Goal: Answer question/provide support: Share knowledge or assist other users

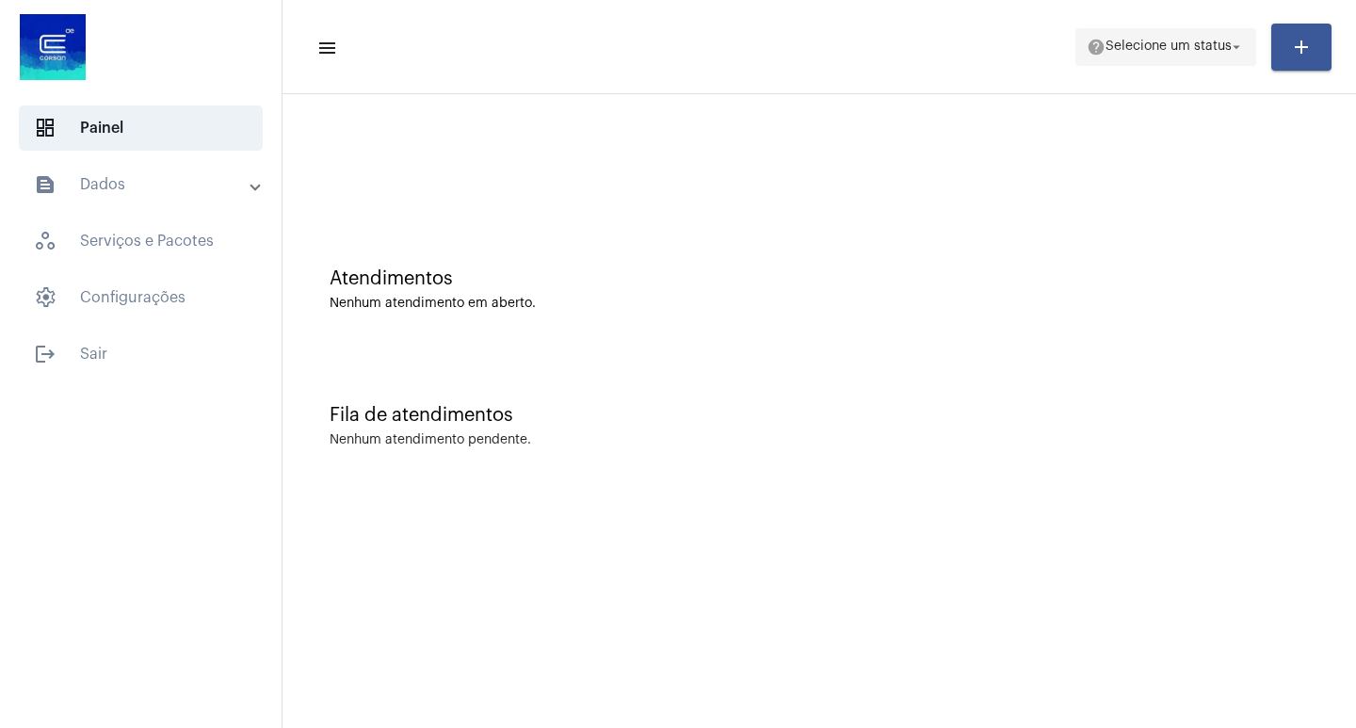
click at [1177, 36] on span "help Selecione um status arrow_drop_down" at bounding box center [1166, 46] width 158 height 34
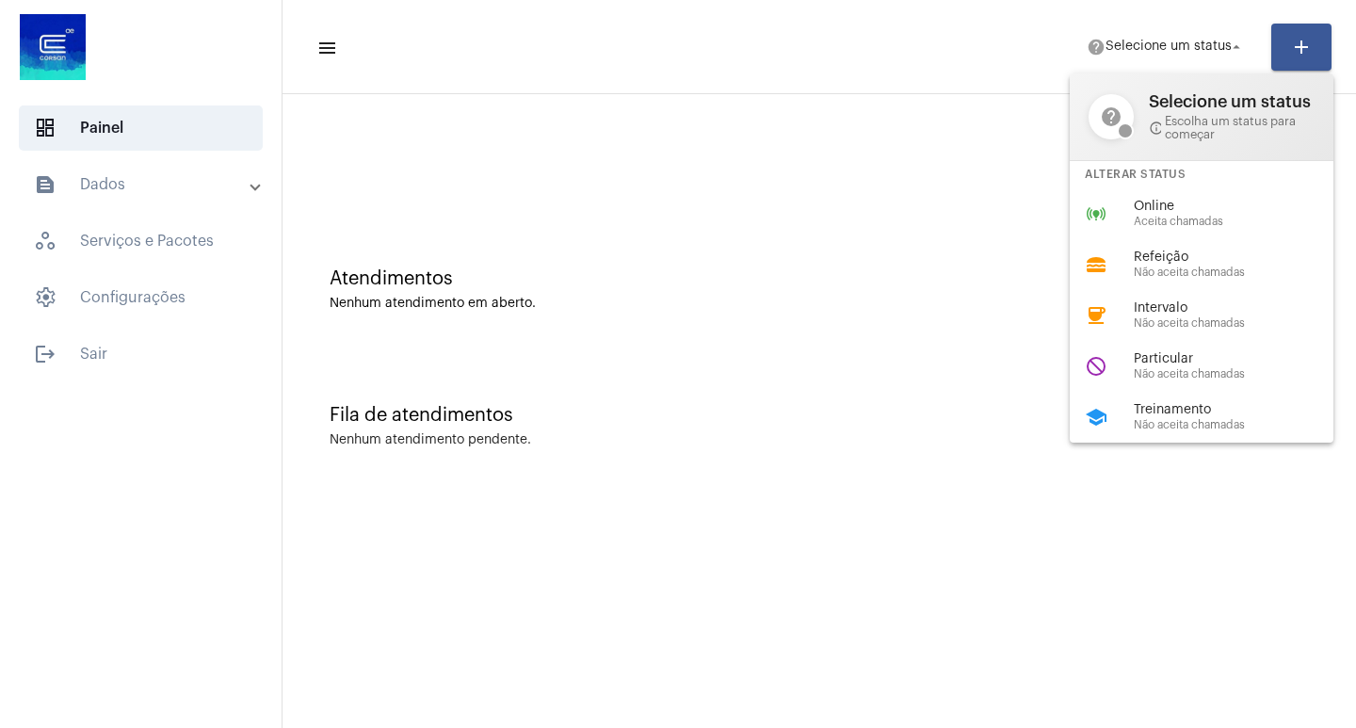
click at [724, 288] on div at bounding box center [678, 364] width 1356 height 728
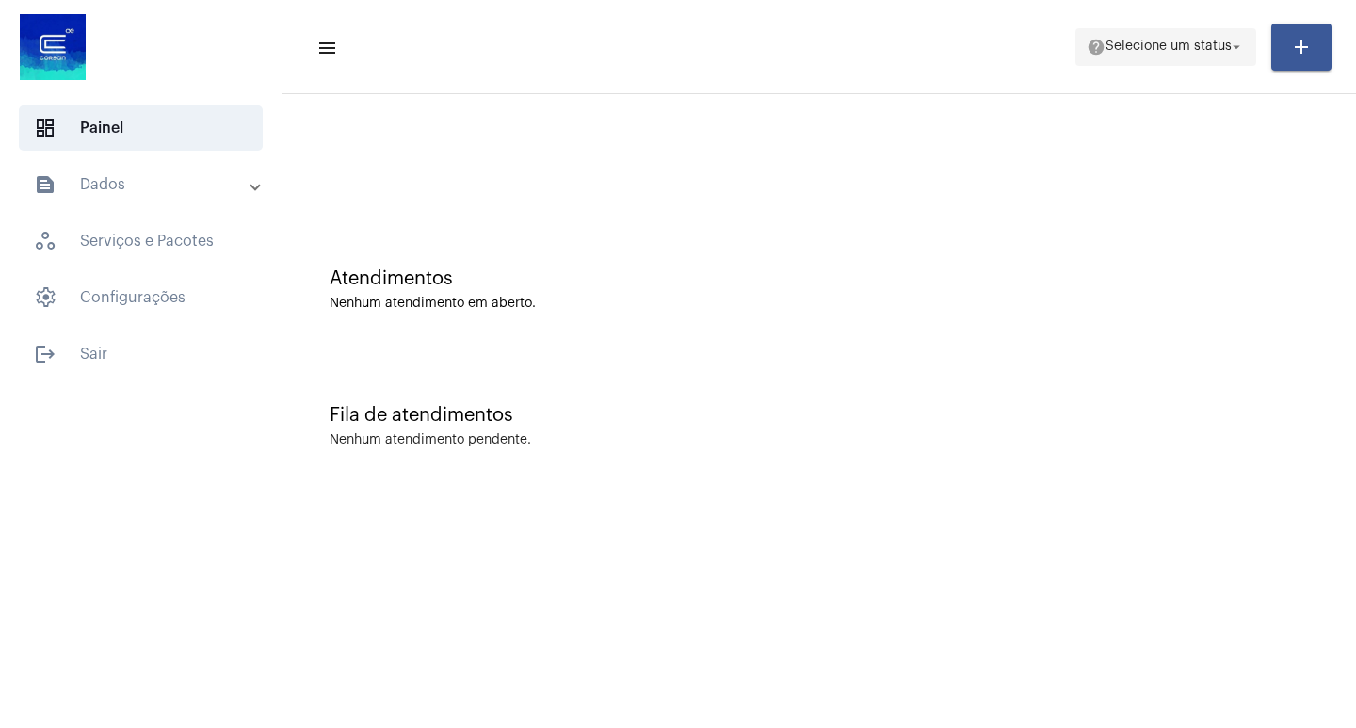
click at [1139, 48] on span "Selecione um status" at bounding box center [1169, 47] width 126 height 13
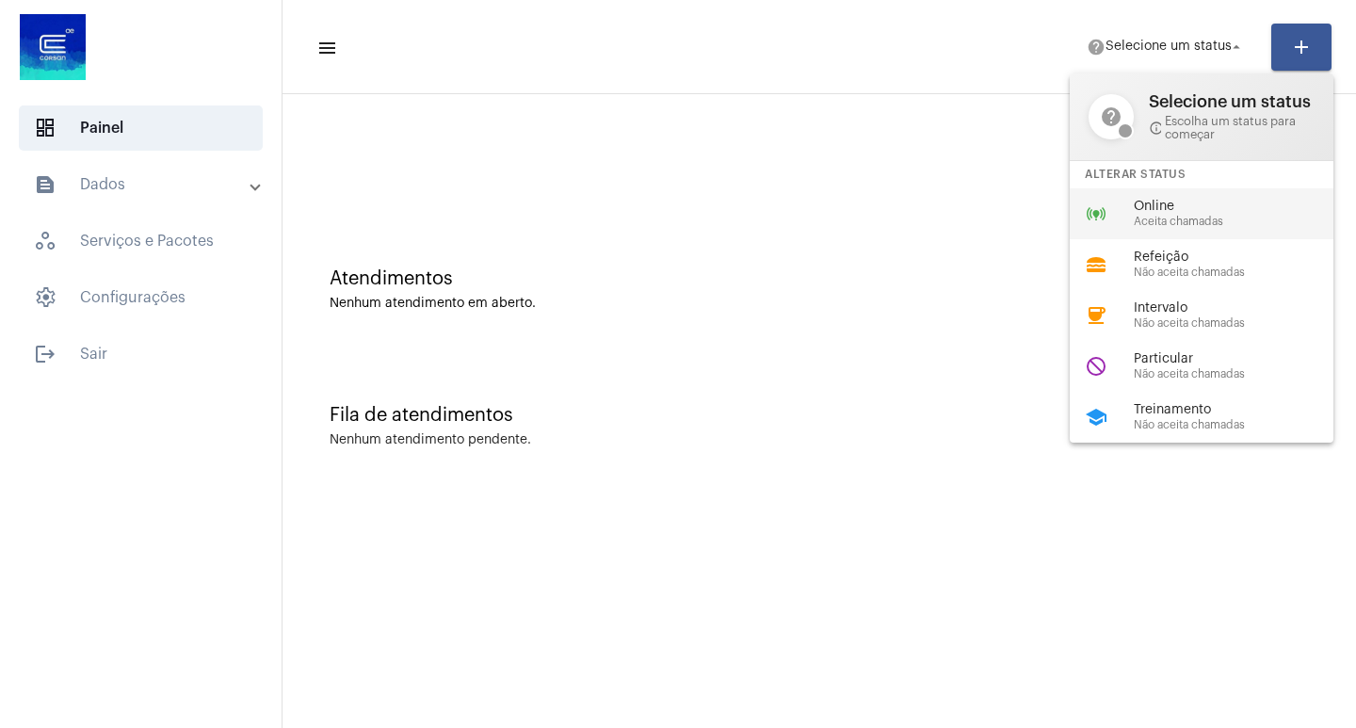
click at [1140, 193] on div "online_prediction Online Aceita chamadas" at bounding box center [1217, 213] width 294 height 51
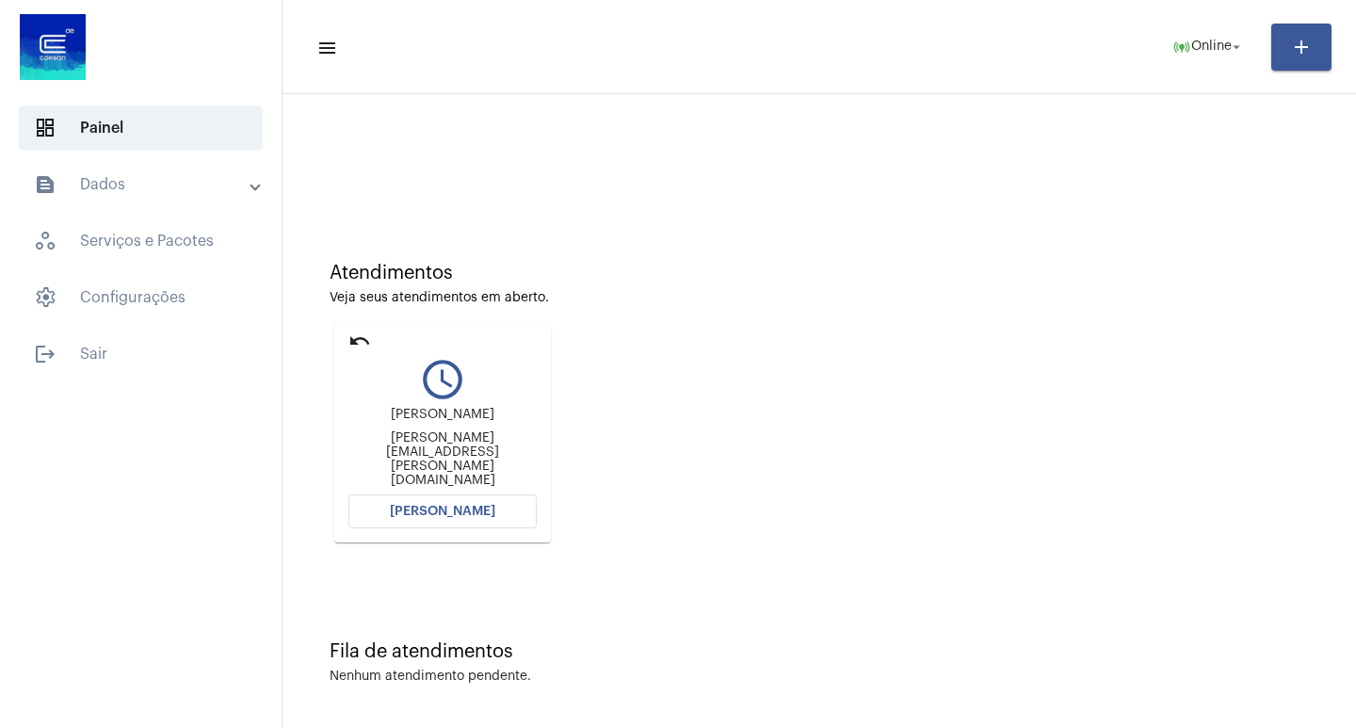
scroll to position [8, 0]
click at [429, 504] on span "[PERSON_NAME]" at bounding box center [442, 508] width 105 height 13
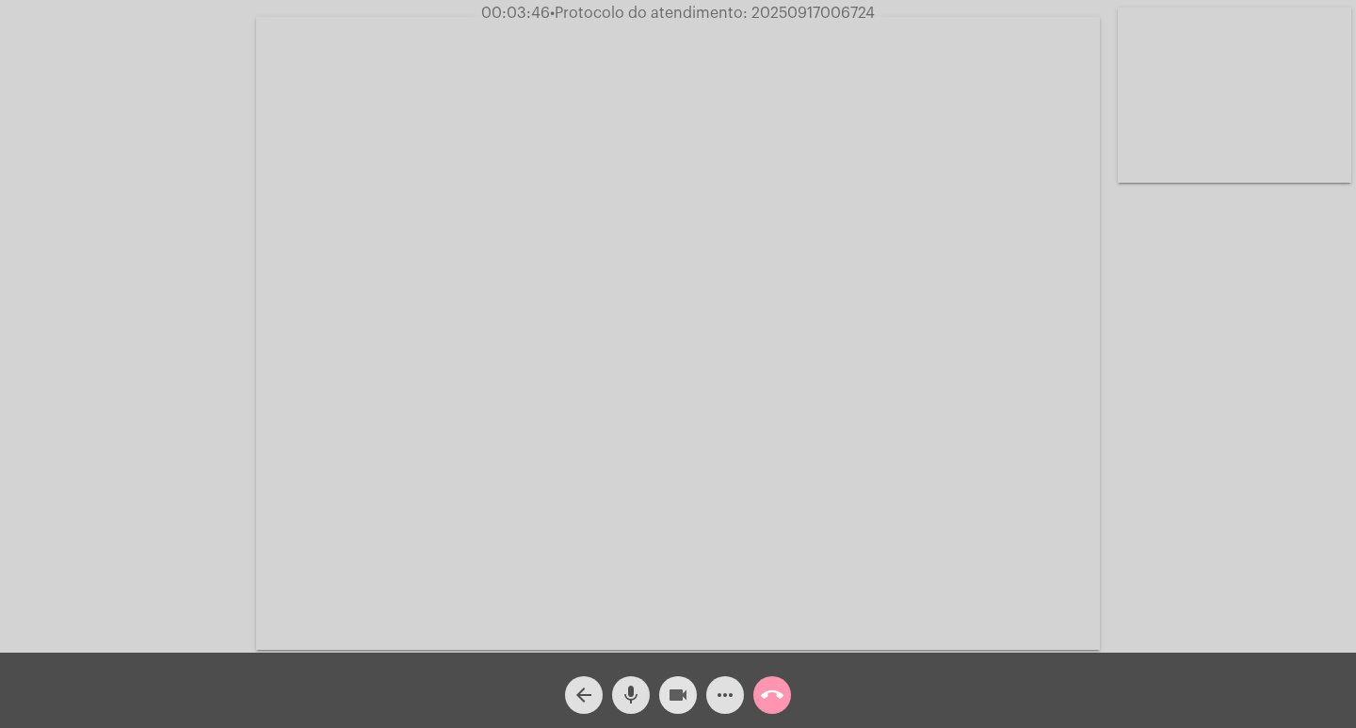
click at [690, 700] on button "videocam" at bounding box center [678, 695] width 38 height 38
click at [690, 700] on button "videocam_off" at bounding box center [678, 695] width 38 height 38
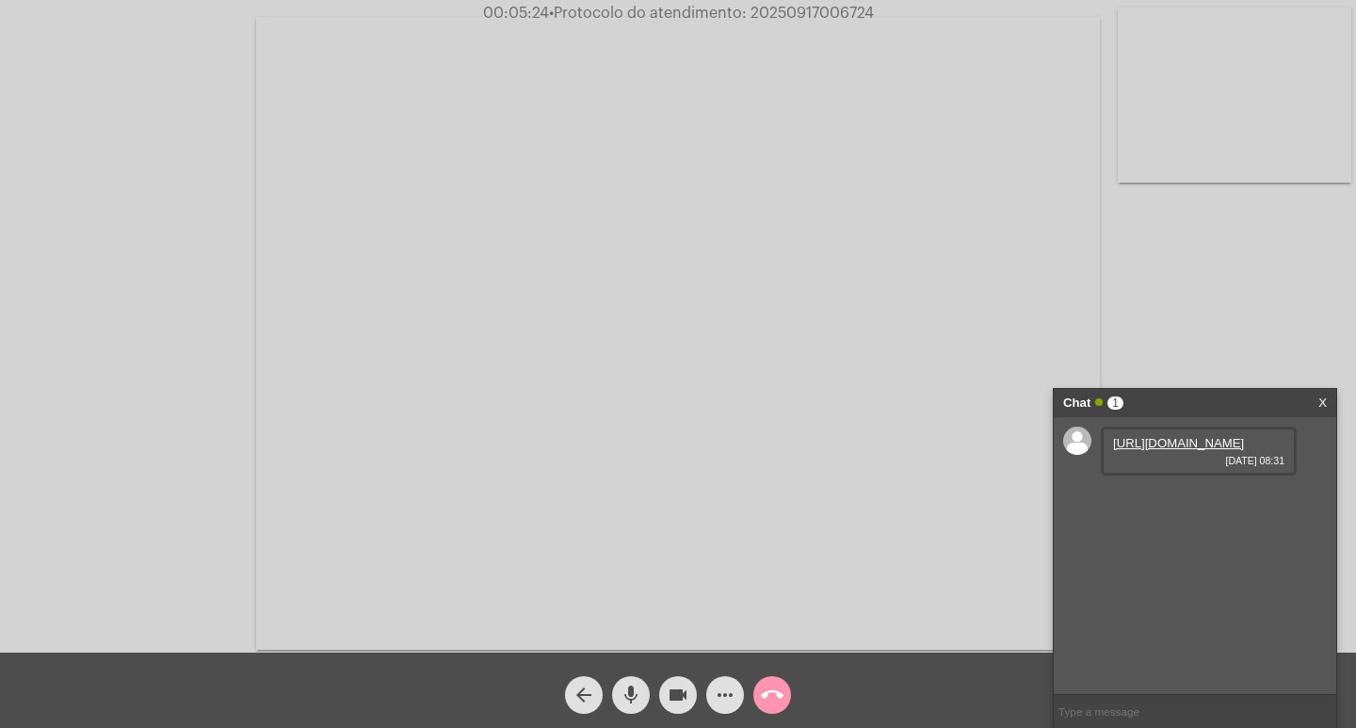
click at [1144, 450] on link "[URL][DOMAIN_NAME]" at bounding box center [1178, 443] width 131 height 14
click at [842, 4] on span "00:06:51 • Protocolo do atendimento: 20250917006724" at bounding box center [679, 13] width 404 height 19
click at [1139, 705] on input "text" at bounding box center [1195, 711] width 283 height 33
paste input "20250917006724"
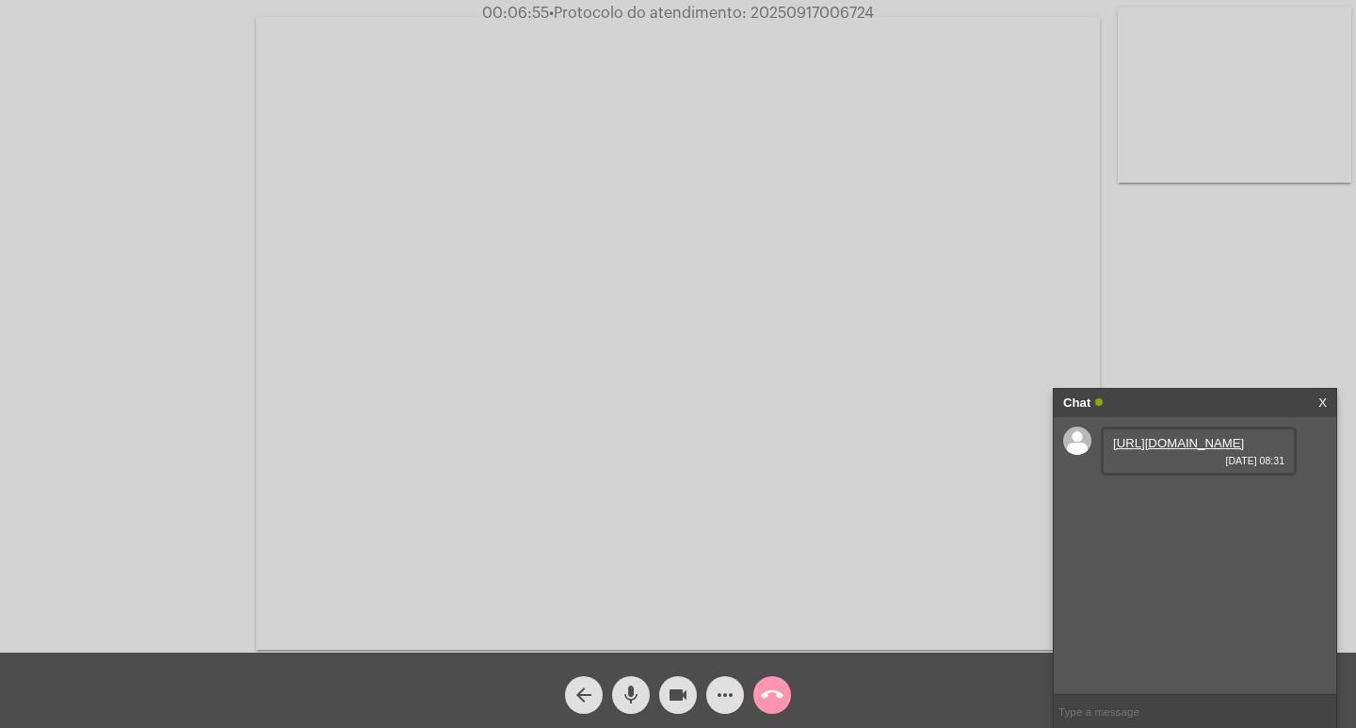
type input "20250917006724"
click at [1193, 407] on div "Chat" at bounding box center [1175, 403] width 224 height 28
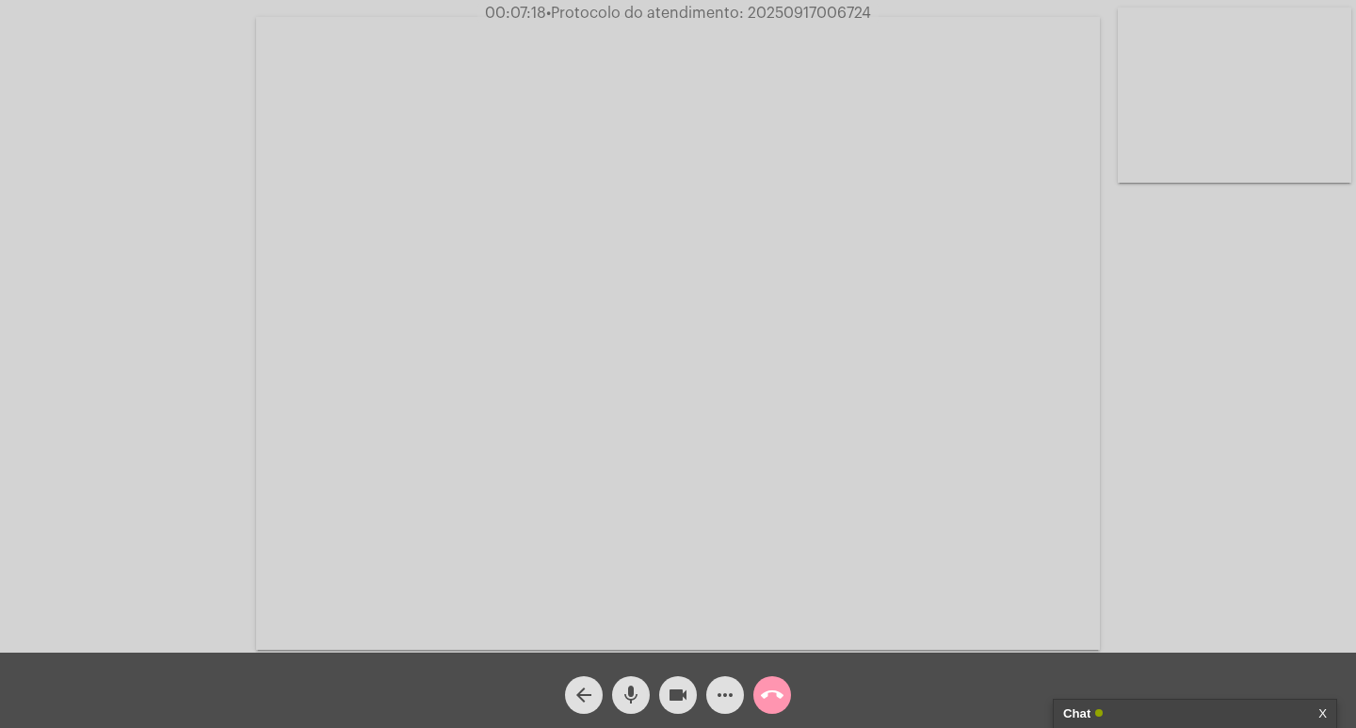
click at [679, 689] on mat-icon "videocam" at bounding box center [678, 695] width 23 height 23
click at [636, 690] on mat-icon "mic" at bounding box center [631, 695] width 23 height 23
click at [764, 686] on mat-icon "call_end" at bounding box center [772, 695] width 23 height 23
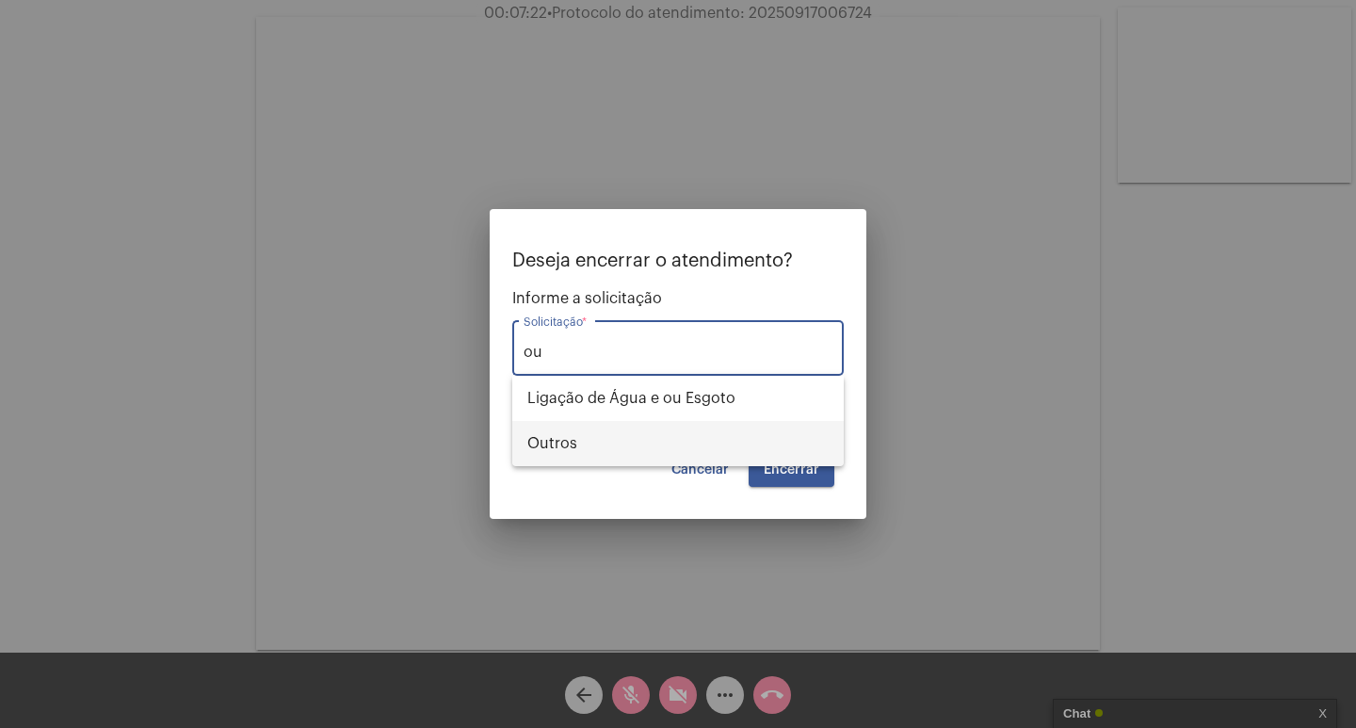
click at [621, 446] on span "Outros" at bounding box center [677, 443] width 301 height 45
type input "Outros"
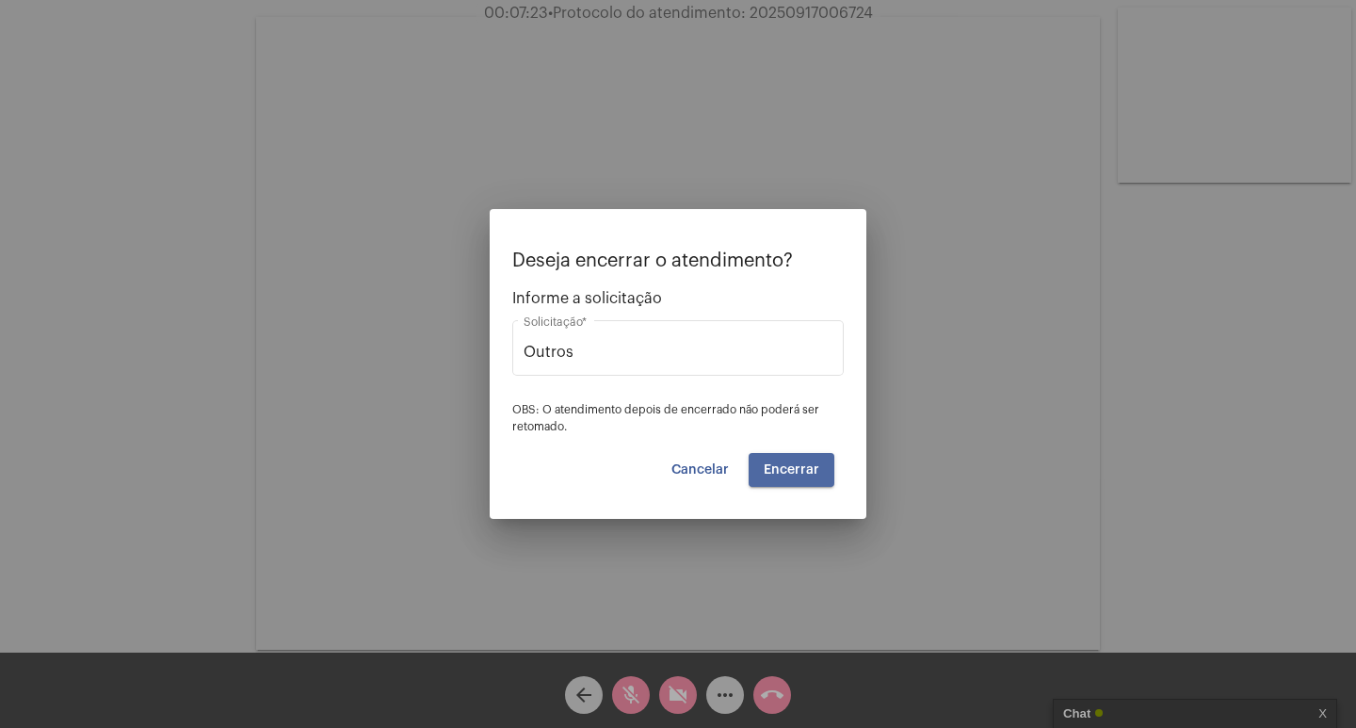
click at [803, 468] on span "Encerrar" at bounding box center [792, 469] width 56 height 13
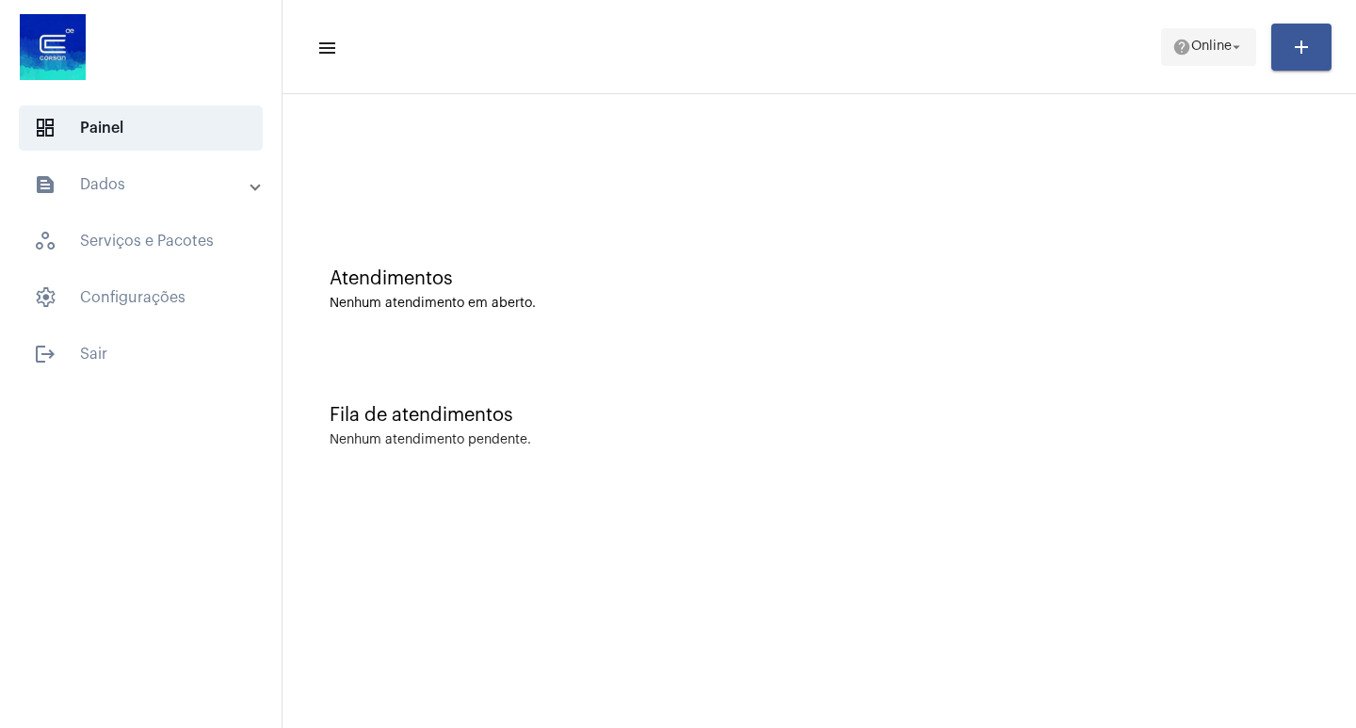
click at [1198, 44] on span "Online" at bounding box center [1212, 47] width 41 height 13
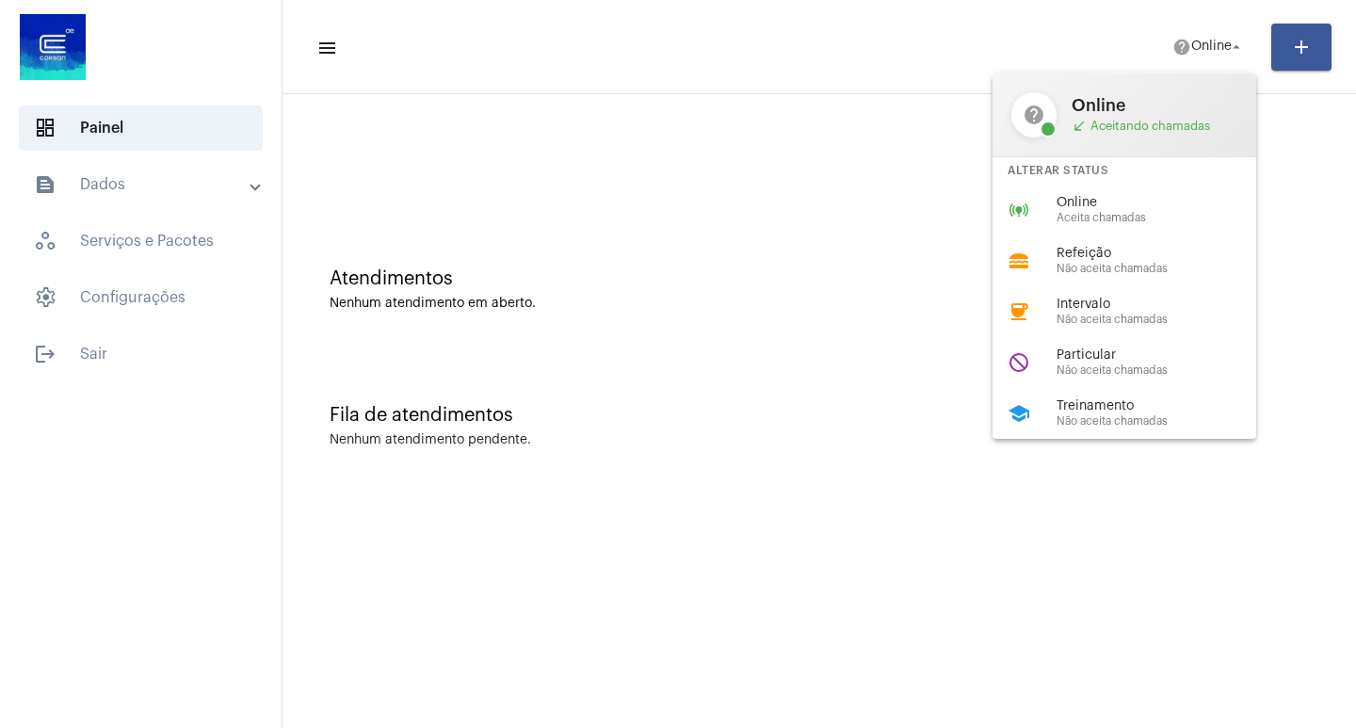
click at [721, 277] on div at bounding box center [678, 364] width 1356 height 728
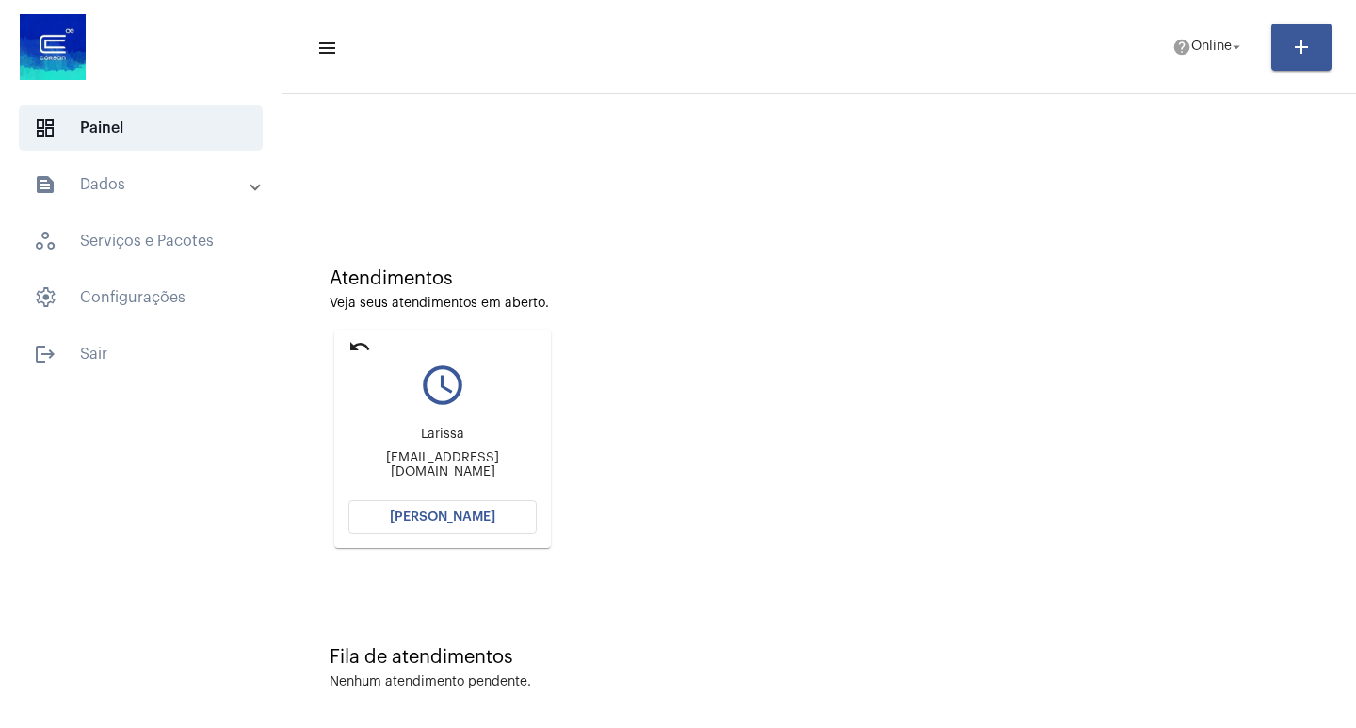
scroll to position [8, 0]
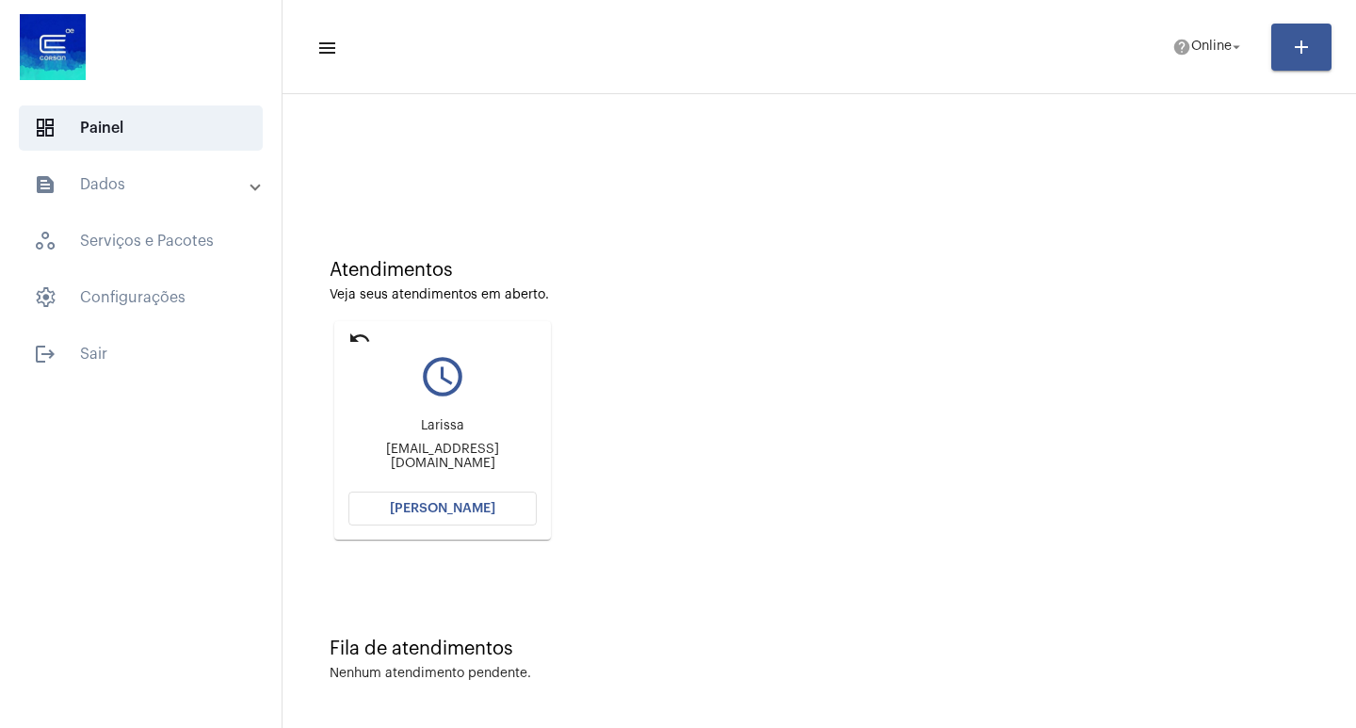
click at [430, 492] on button "[PERSON_NAME]" at bounding box center [443, 509] width 188 height 34
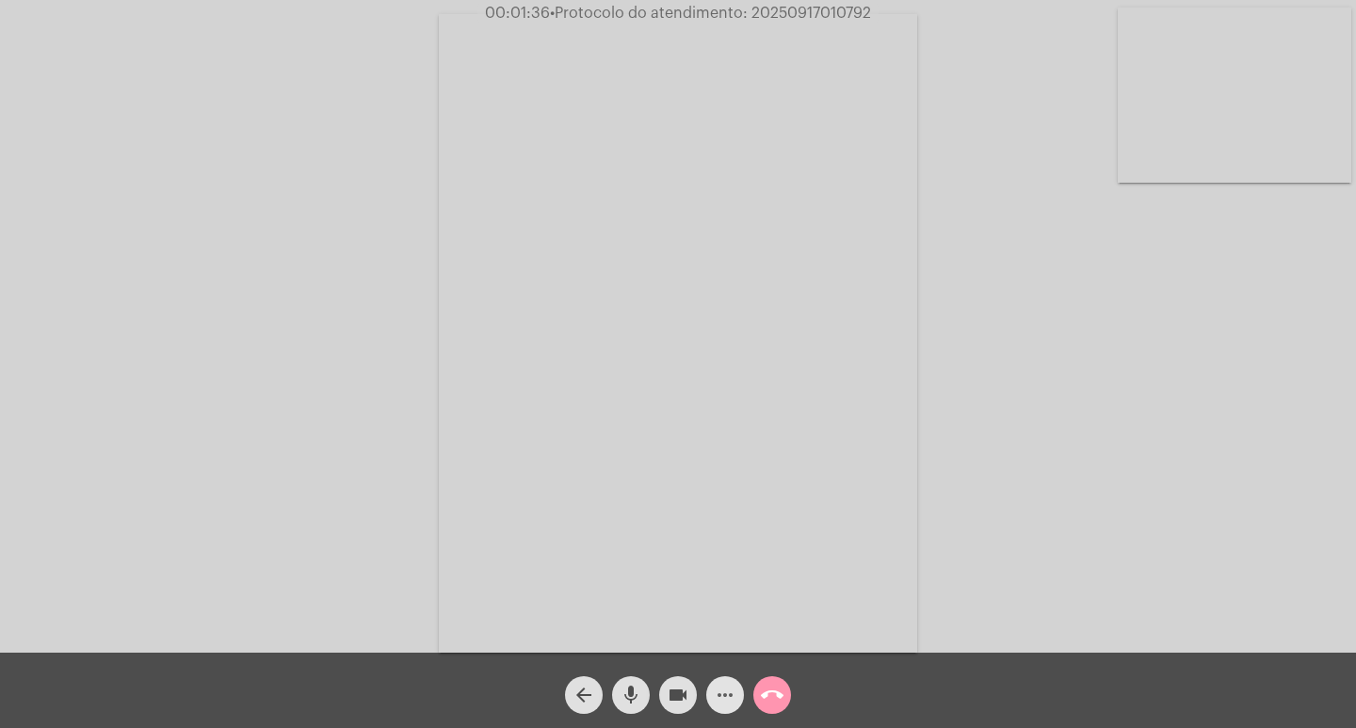
click at [727, 689] on mat-icon "more_horiz" at bounding box center [725, 695] width 23 height 23
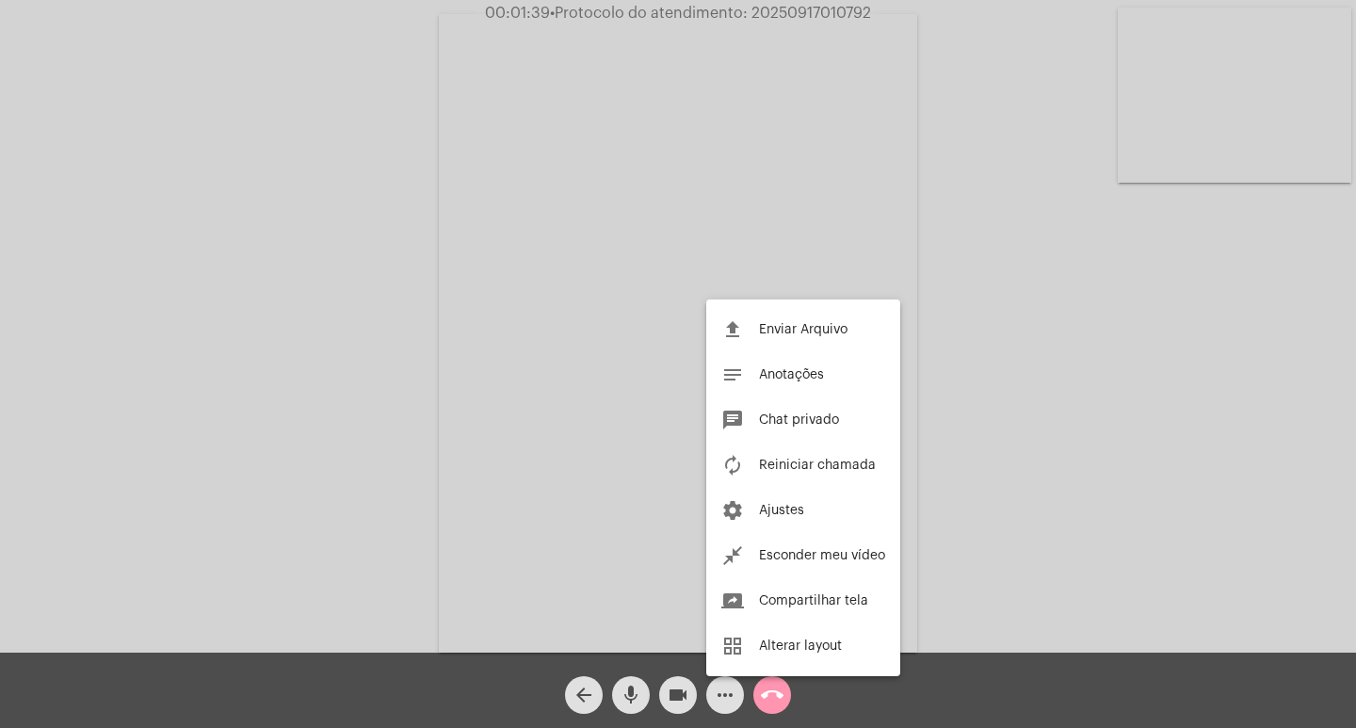
click at [727, 690] on div at bounding box center [678, 364] width 1356 height 728
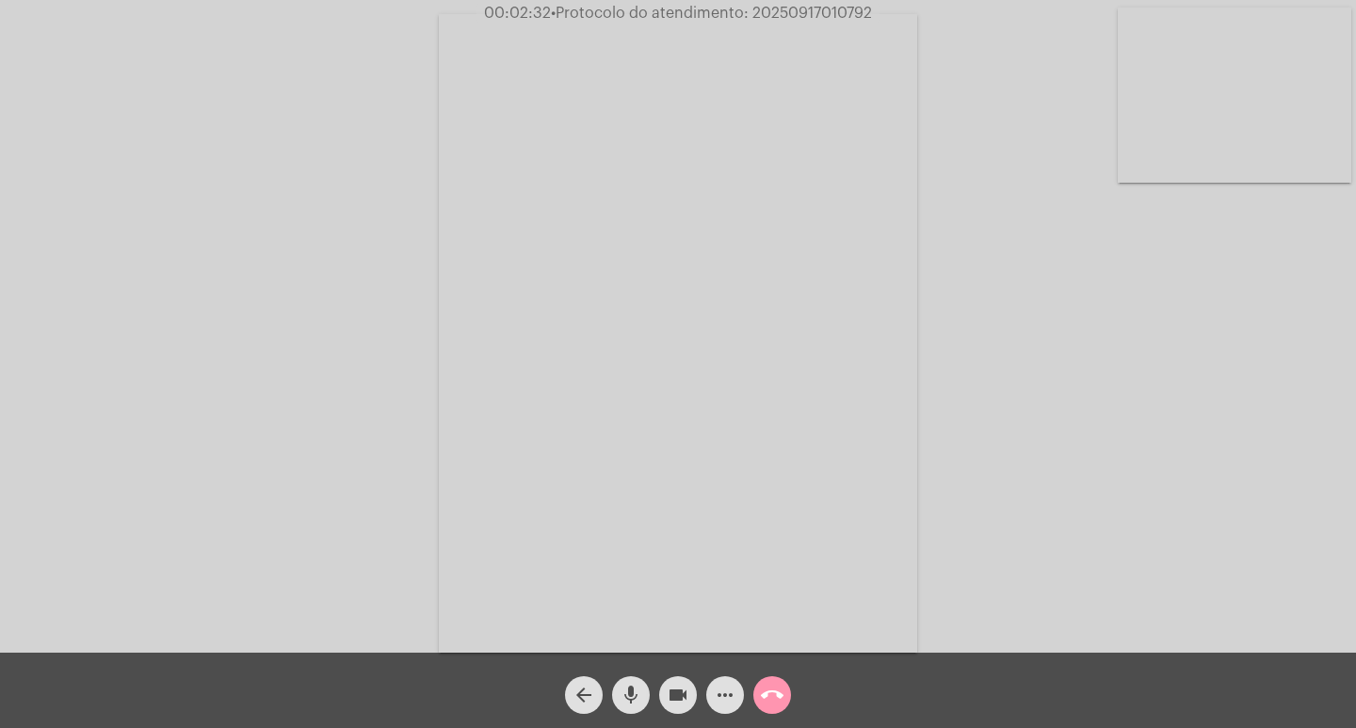
click at [853, 0] on div "Acessando Câmera e Microfone..." at bounding box center [678, 326] width 1356 height 653
click at [833, 8] on span "• Protocolo do atendimento: 20250917010792" at bounding box center [712, 13] width 321 height 15
copy span "20250917010792"
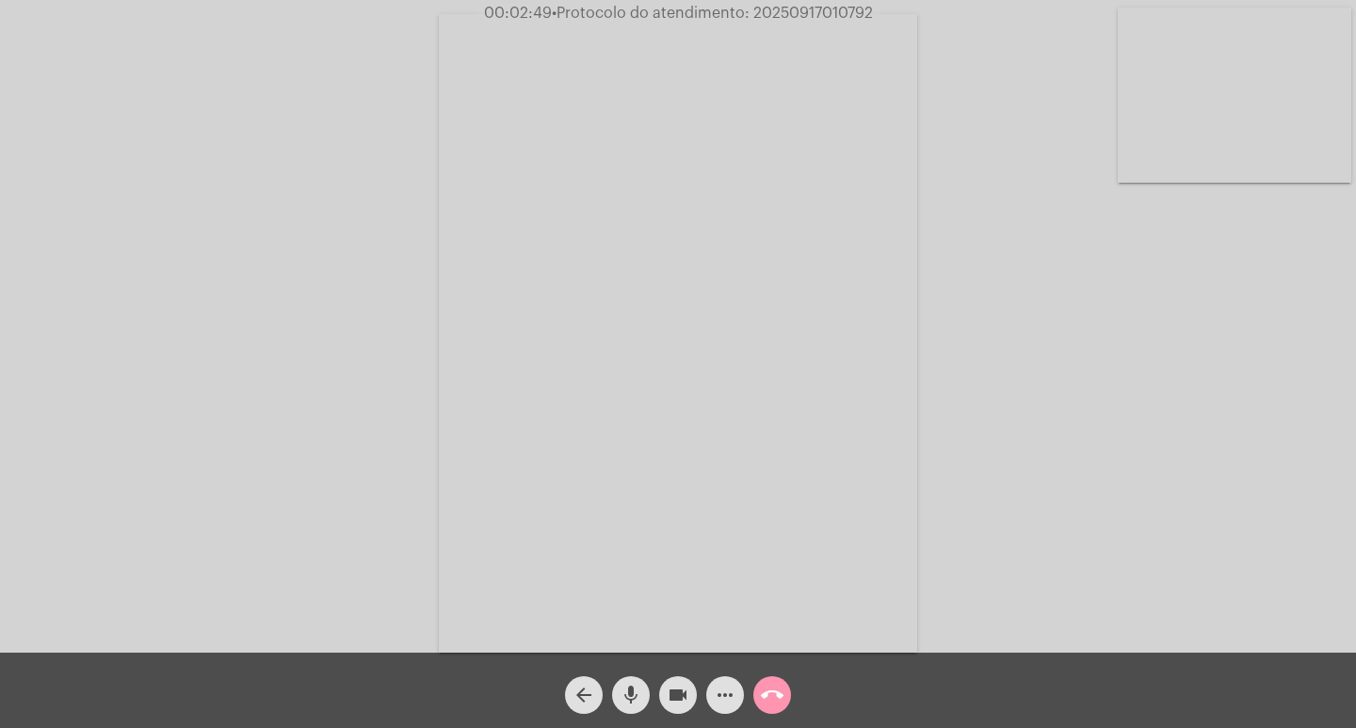
click at [1010, 109] on div "Acessando Câmera e Microfone..." at bounding box center [678, 331] width 1353 height 653
click at [762, 0] on div "Acessando Câmera e Microfone..." at bounding box center [678, 326] width 1356 height 653
click at [771, 6] on span "• Protocolo do atendimento: 20250917010792" at bounding box center [710, 13] width 321 height 15
click at [771, 6] on span "• Protocolo do atendimento: 20250917010792" at bounding box center [711, 13] width 321 height 15
copy span "20250917010792"
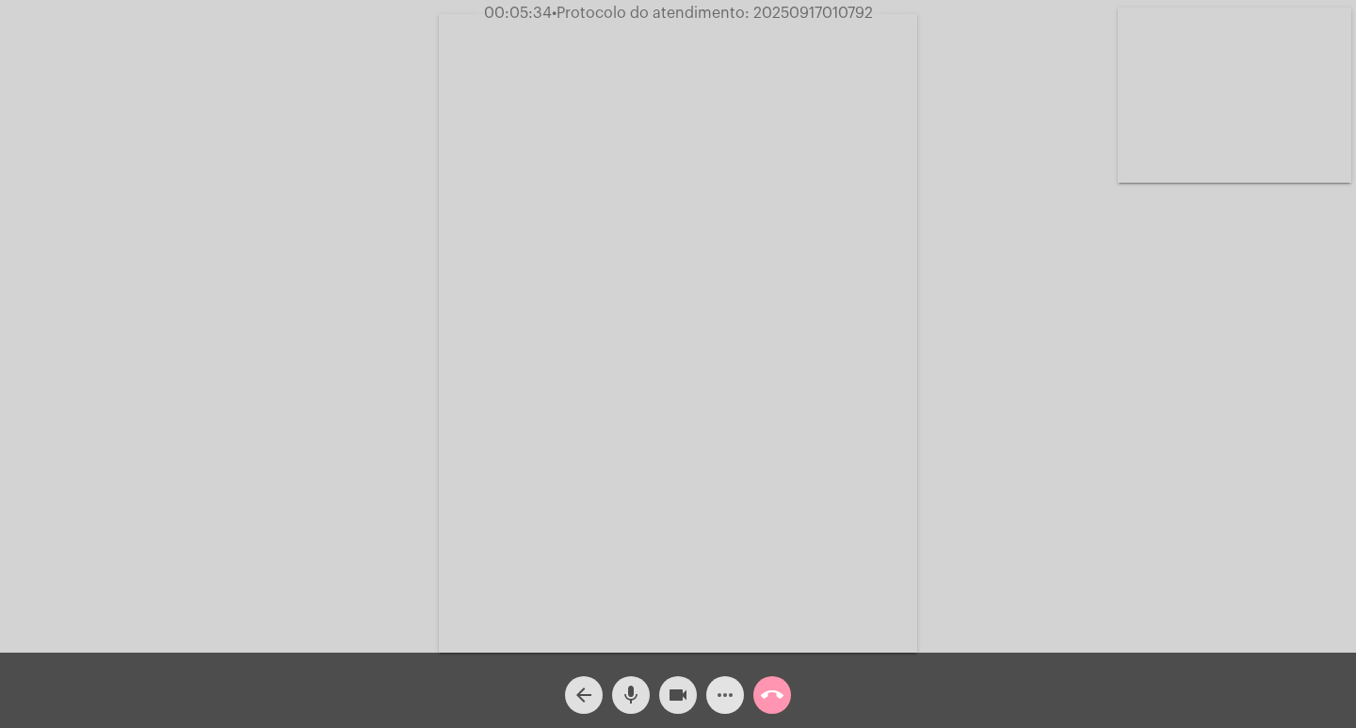
click at [723, 679] on span "more_horiz" at bounding box center [725, 695] width 23 height 38
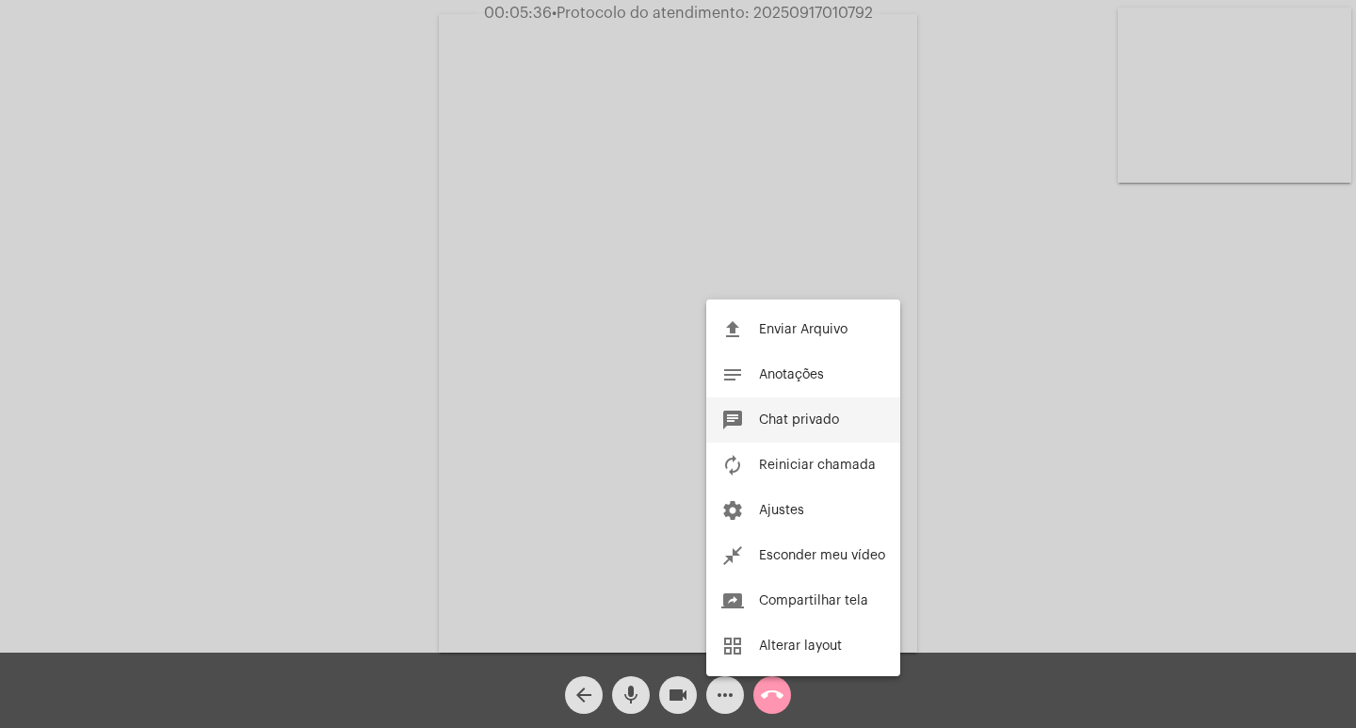
click at [800, 422] on span "Chat privado" at bounding box center [799, 420] width 80 height 13
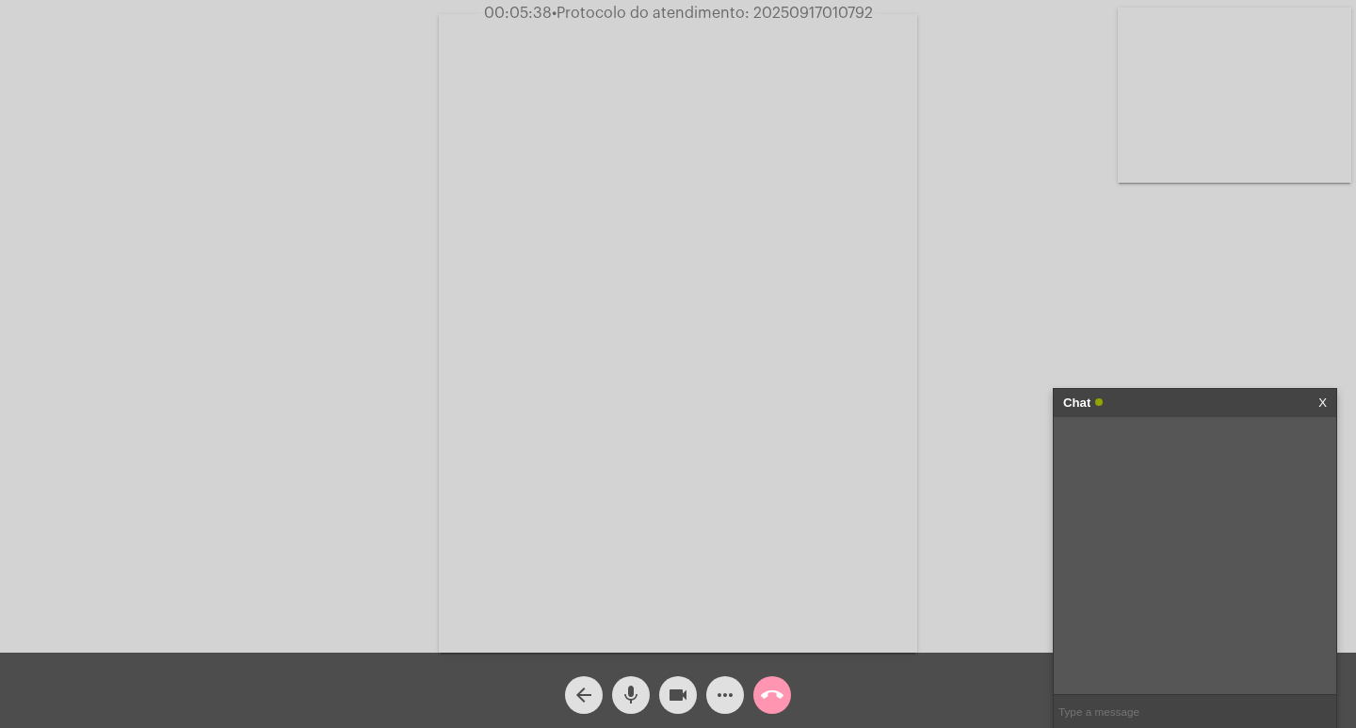
click at [1112, 706] on input "text" at bounding box center [1195, 711] width 283 height 33
paste input "20250917010792"
type input "20250917010792"
click at [1178, 396] on div "Chat" at bounding box center [1175, 403] width 224 height 28
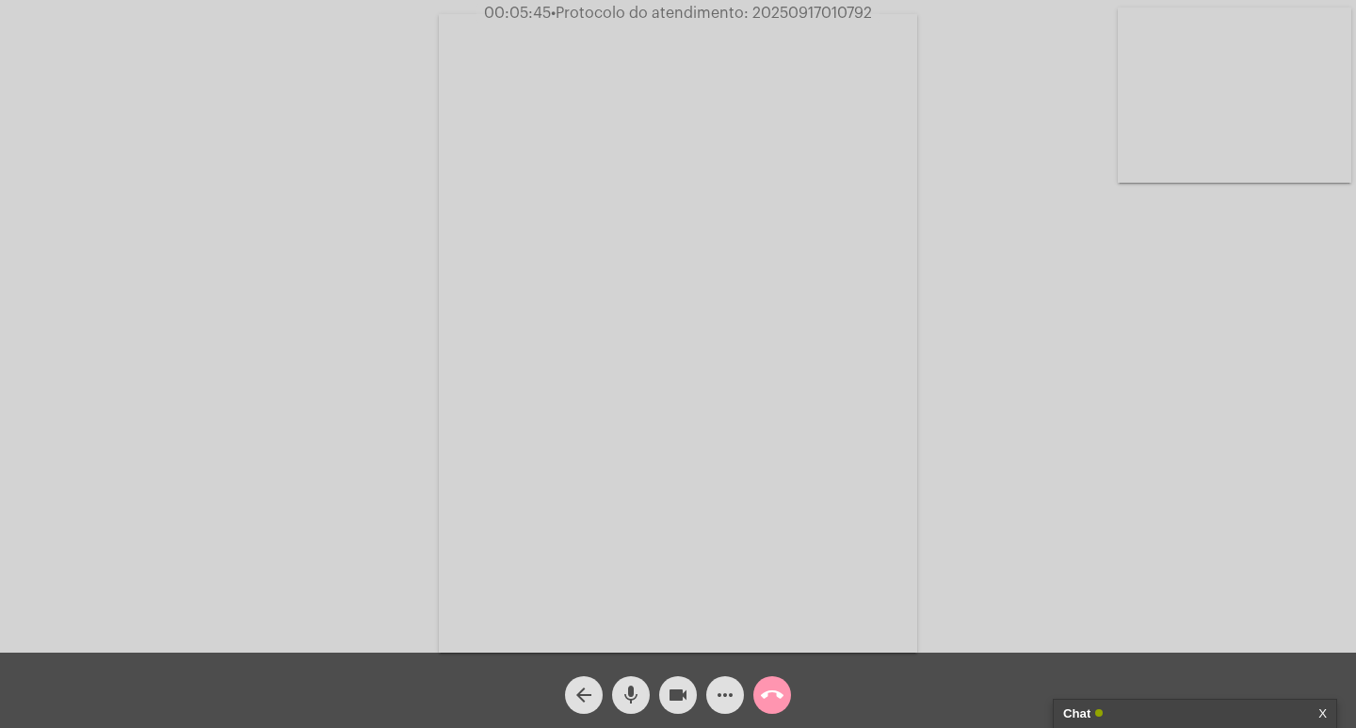
click at [682, 706] on mat-icon "videocam" at bounding box center [678, 695] width 23 height 23
click at [619, 706] on button "mic" at bounding box center [631, 695] width 38 height 38
click at [773, 703] on mat-icon "call_end" at bounding box center [772, 695] width 23 height 23
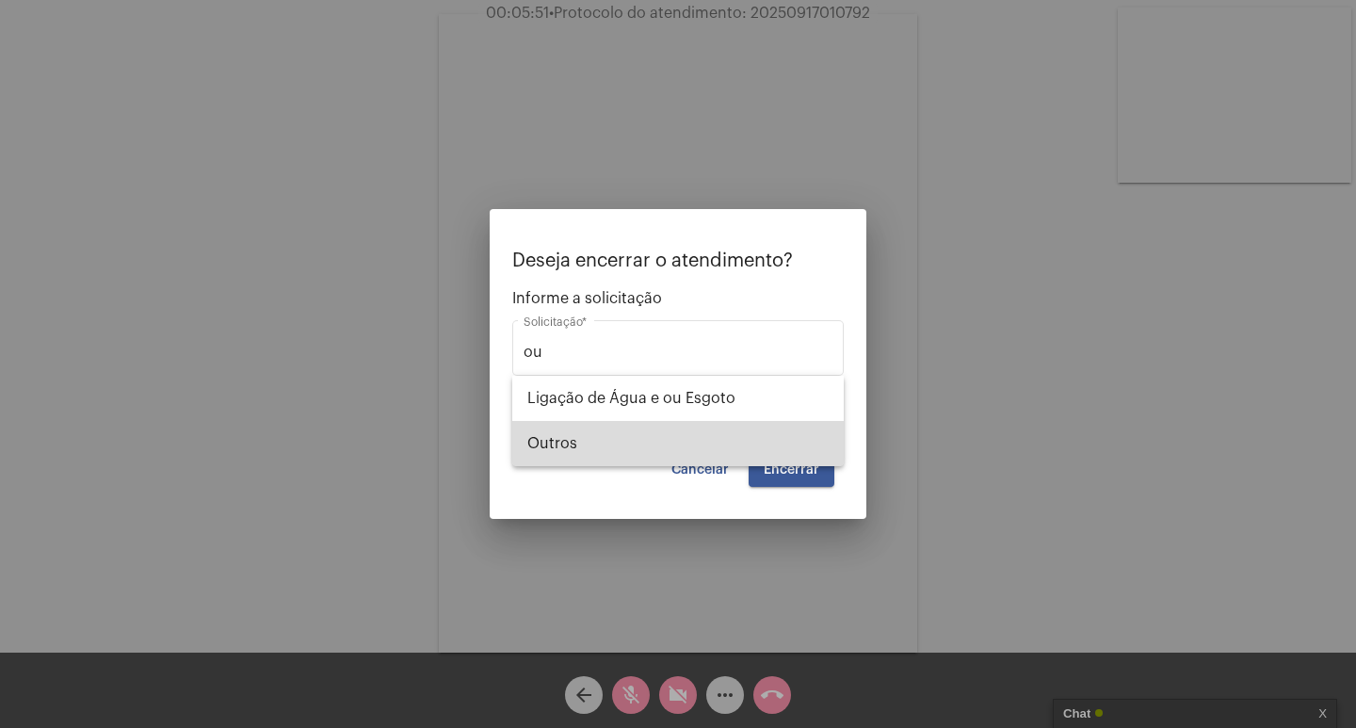
click at [785, 450] on span "Outros" at bounding box center [677, 443] width 301 height 45
type input "Outros"
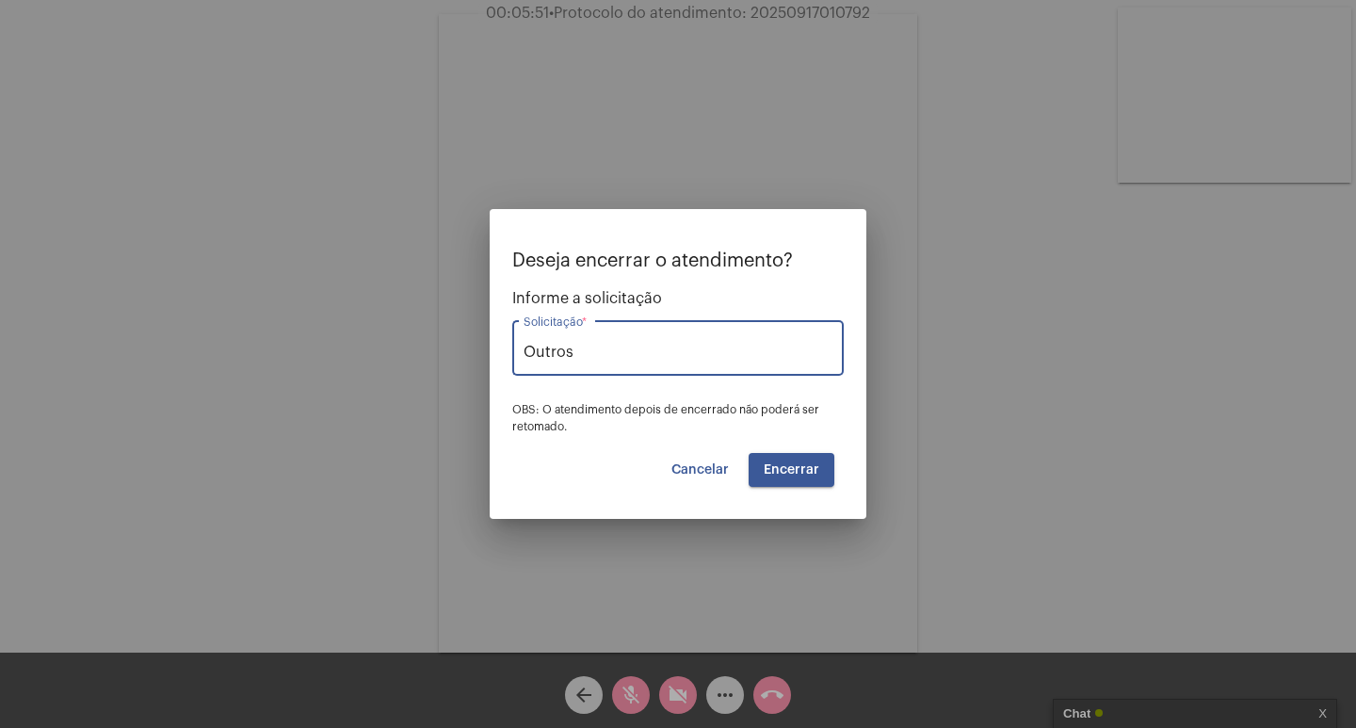
click at [794, 463] on span "Encerrar" at bounding box center [792, 469] width 56 height 13
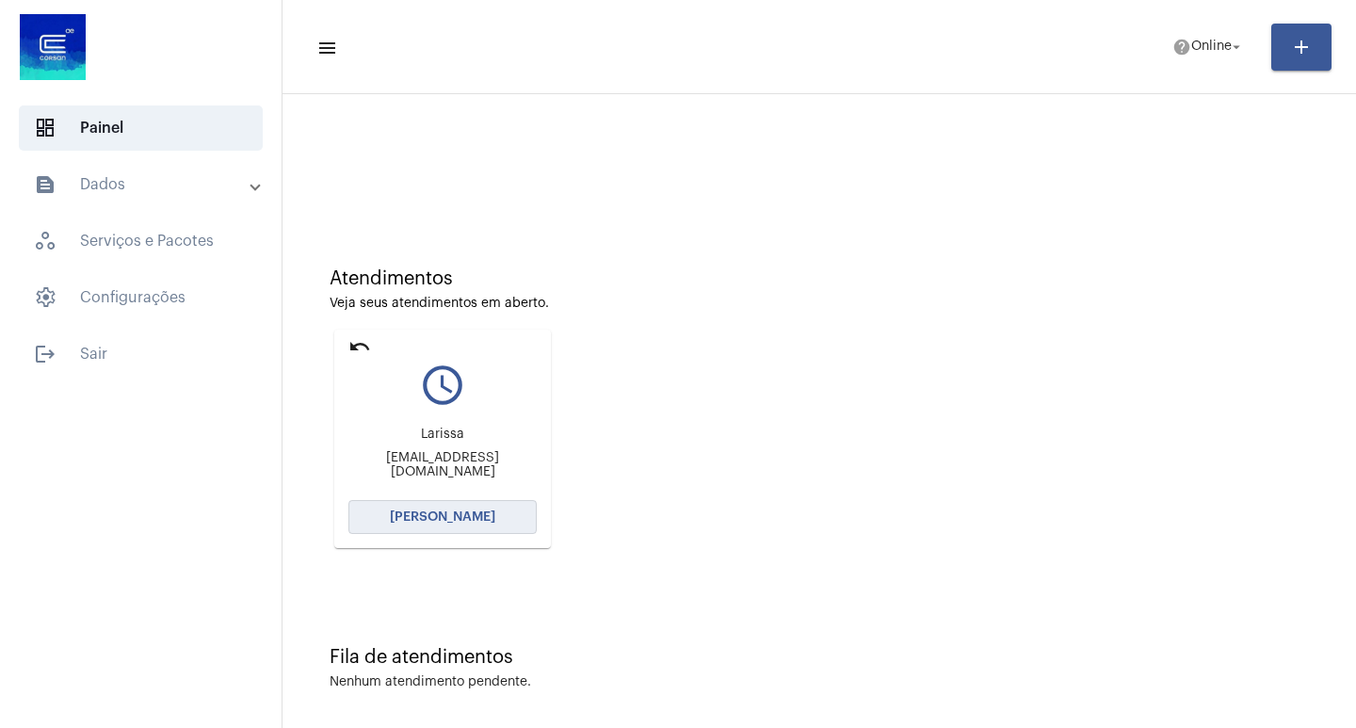
click at [431, 526] on button "[PERSON_NAME]" at bounding box center [443, 517] width 188 height 34
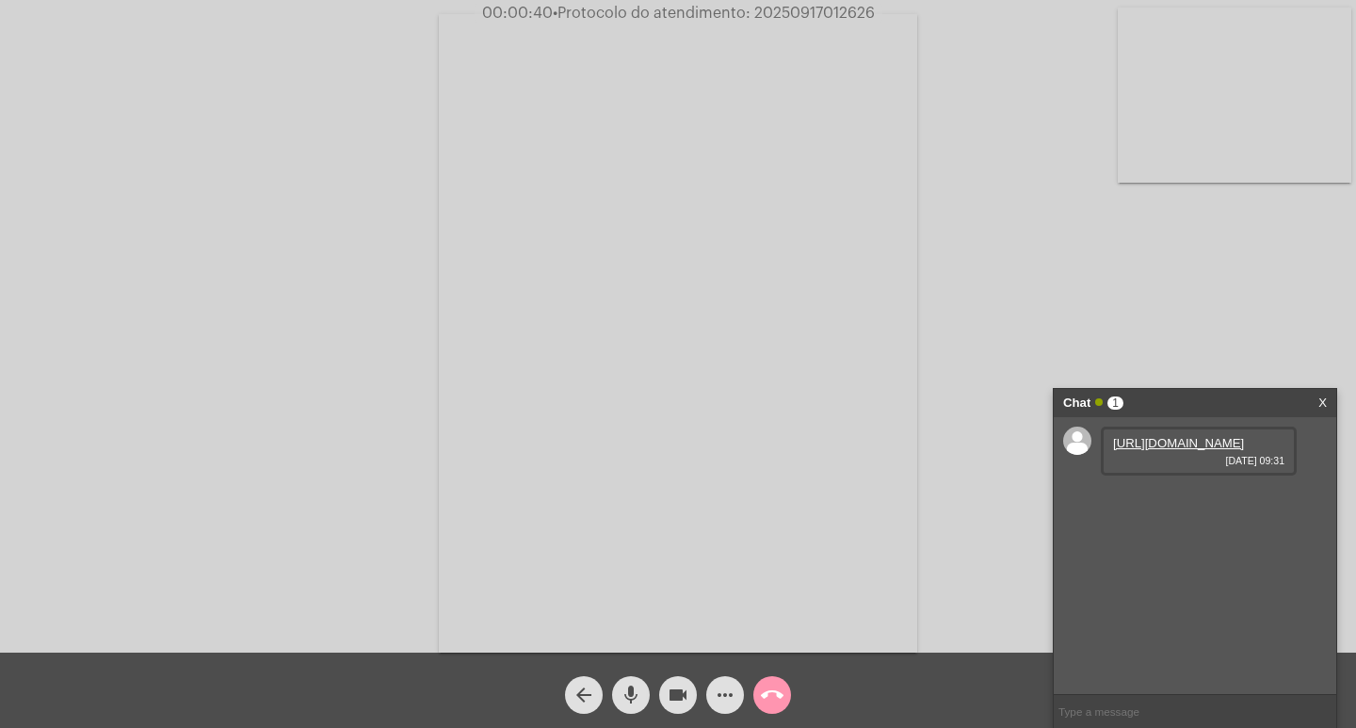
click at [1151, 450] on link "[URL][DOMAIN_NAME]" at bounding box center [1178, 443] width 131 height 14
click at [850, 13] on span "• Protocolo do atendimento: 20250917012626" at bounding box center [713, 13] width 322 height 15
copy span "20250917012626"
click at [1143, 723] on input "text" at bounding box center [1195, 711] width 283 height 33
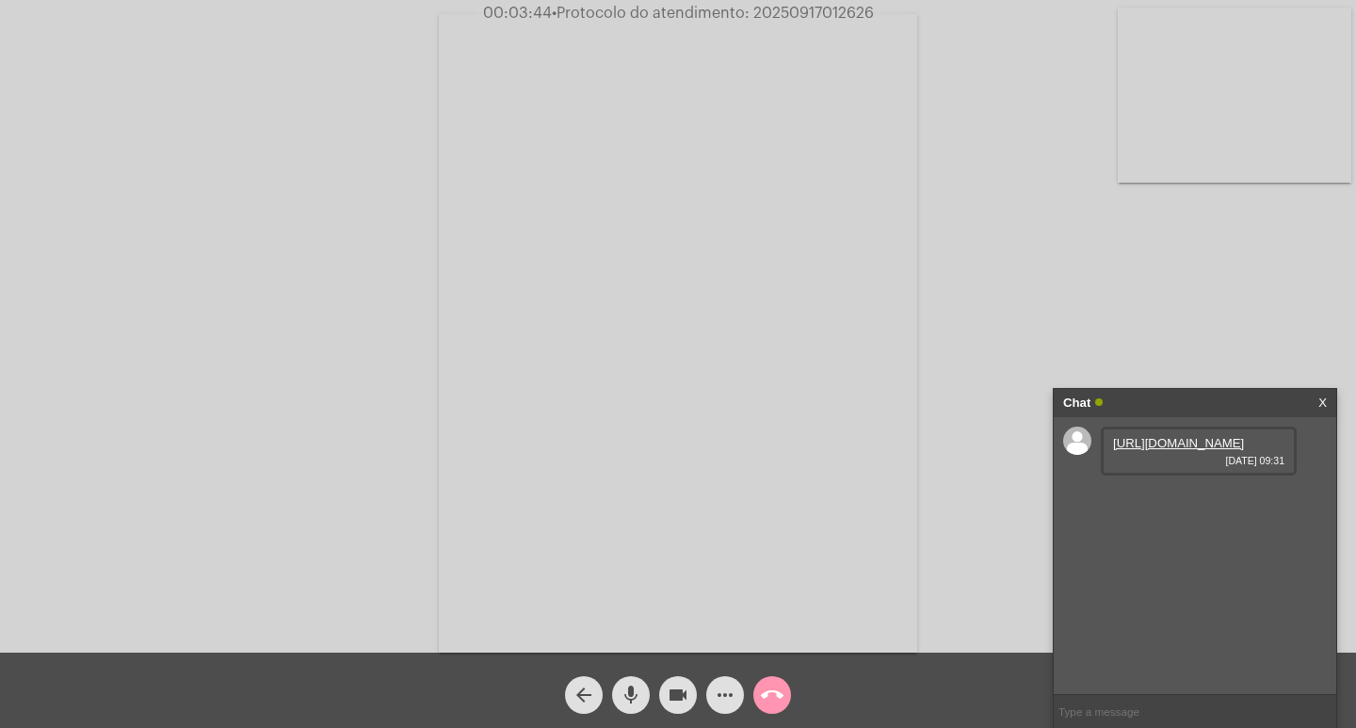
paste input "20250917012626"
type input "20250917012626"
click at [1198, 395] on div "Chat" at bounding box center [1175, 403] width 224 height 28
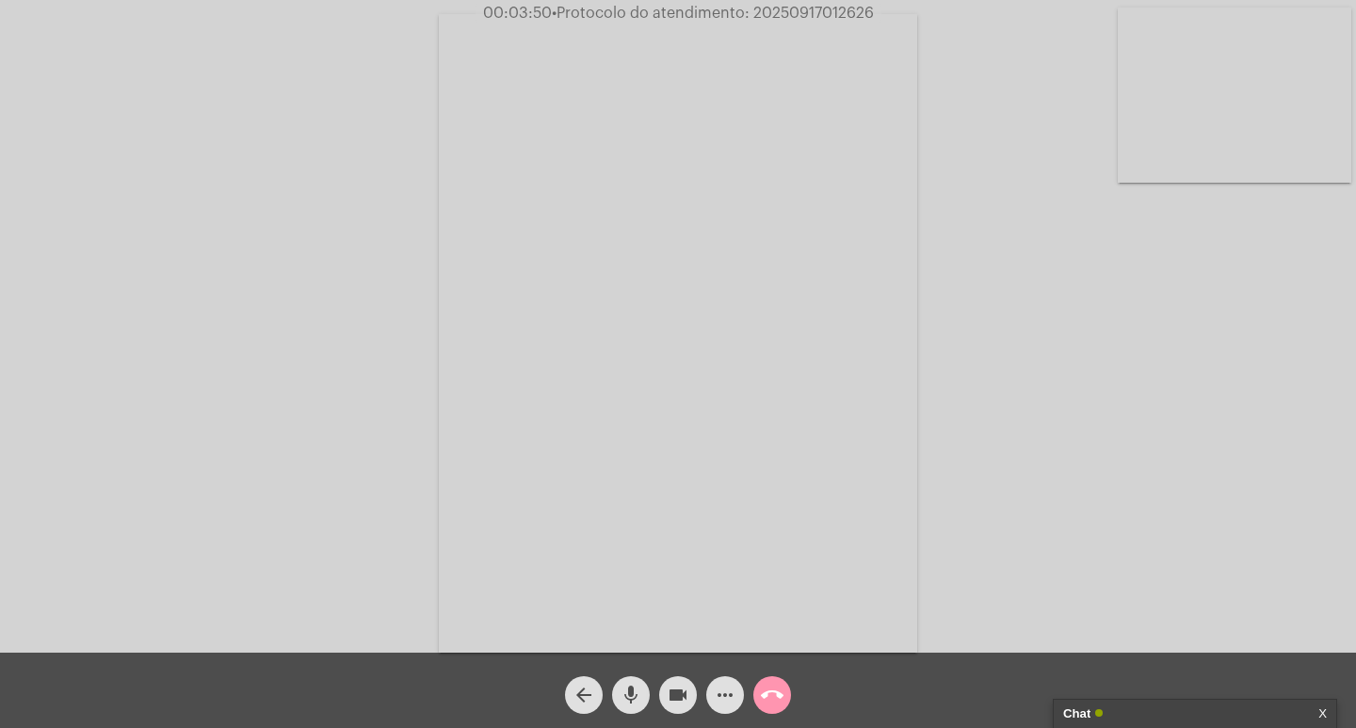
click at [680, 681] on span "videocam" at bounding box center [678, 695] width 23 height 38
click at [627, 701] on mat-icon "mic" at bounding box center [631, 695] width 23 height 23
click at [781, 697] on mat-icon "call_end" at bounding box center [772, 695] width 23 height 23
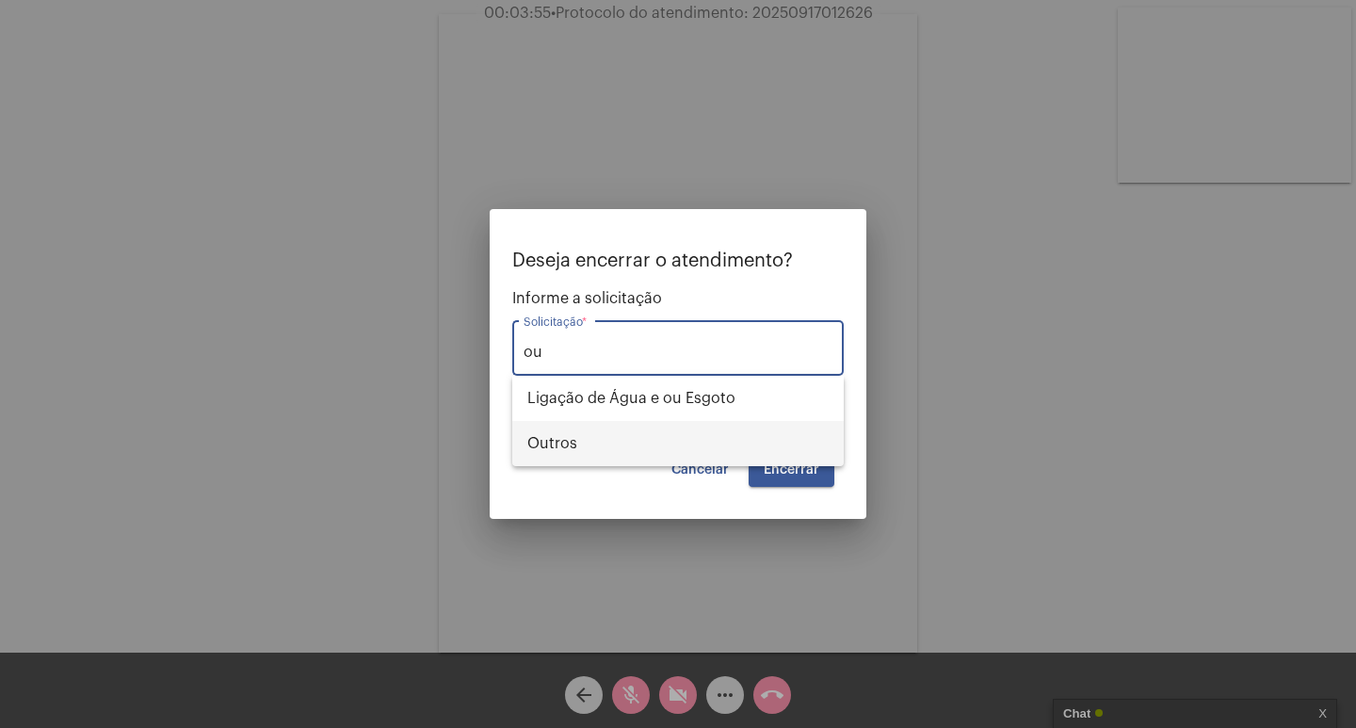
click at [669, 433] on span "Outros" at bounding box center [677, 443] width 301 height 45
type input "Outros"
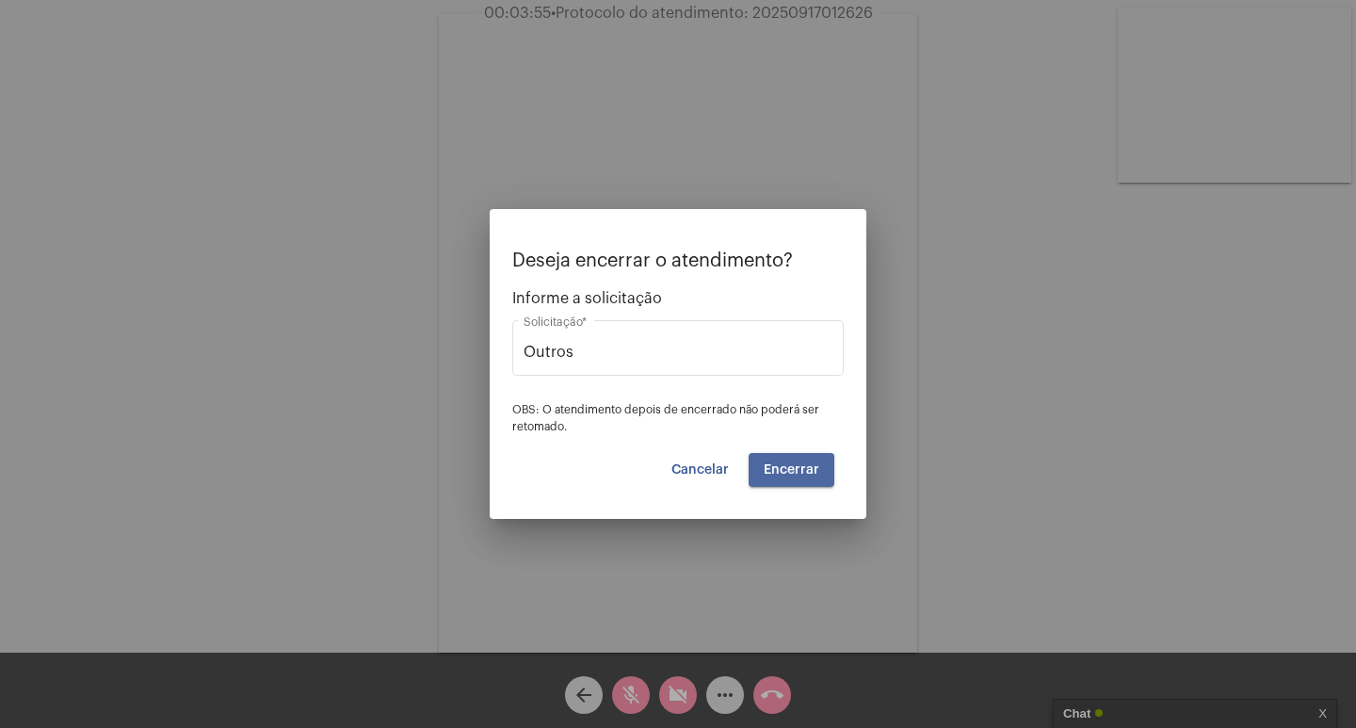
click at [787, 477] on button "Encerrar" at bounding box center [792, 470] width 86 height 34
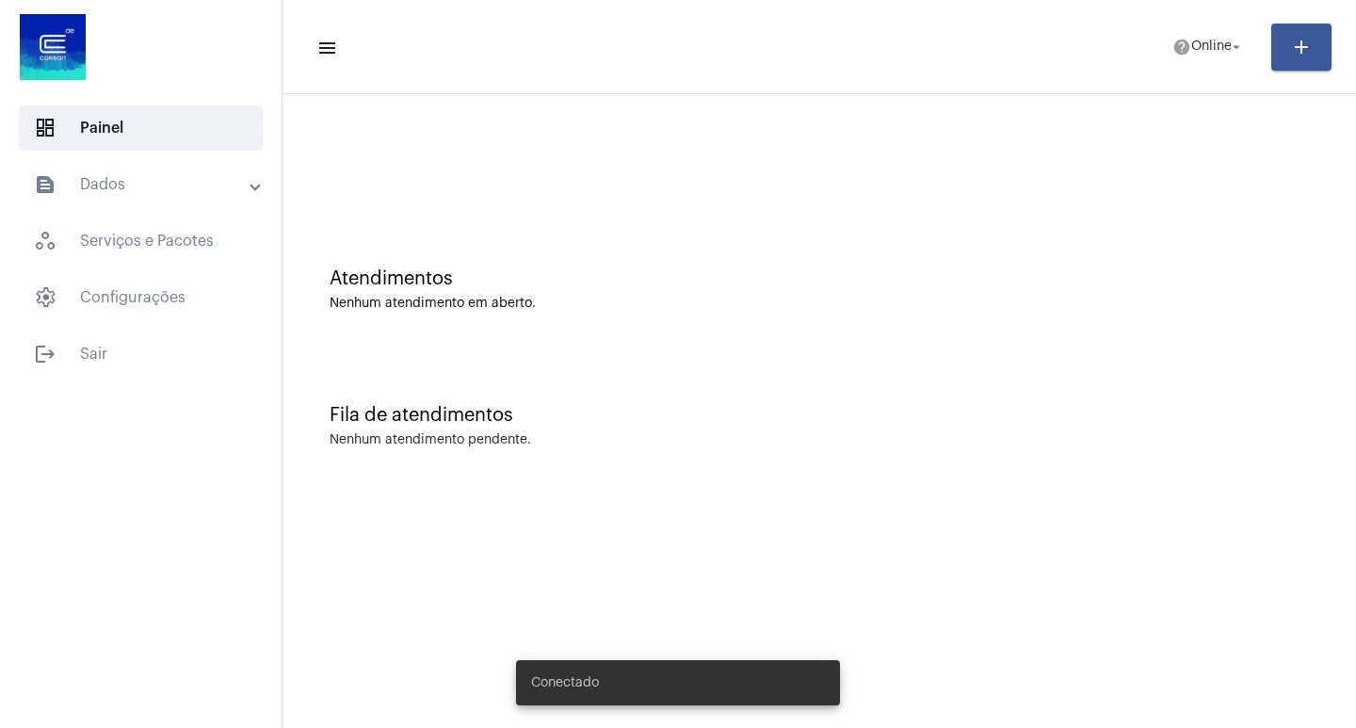
click at [1212, 67] on mat-toolbar-row "menu help Online arrow_drop_down add" at bounding box center [820, 47] width 1074 height 60
click at [1200, 53] on span "Online" at bounding box center [1212, 47] width 41 height 13
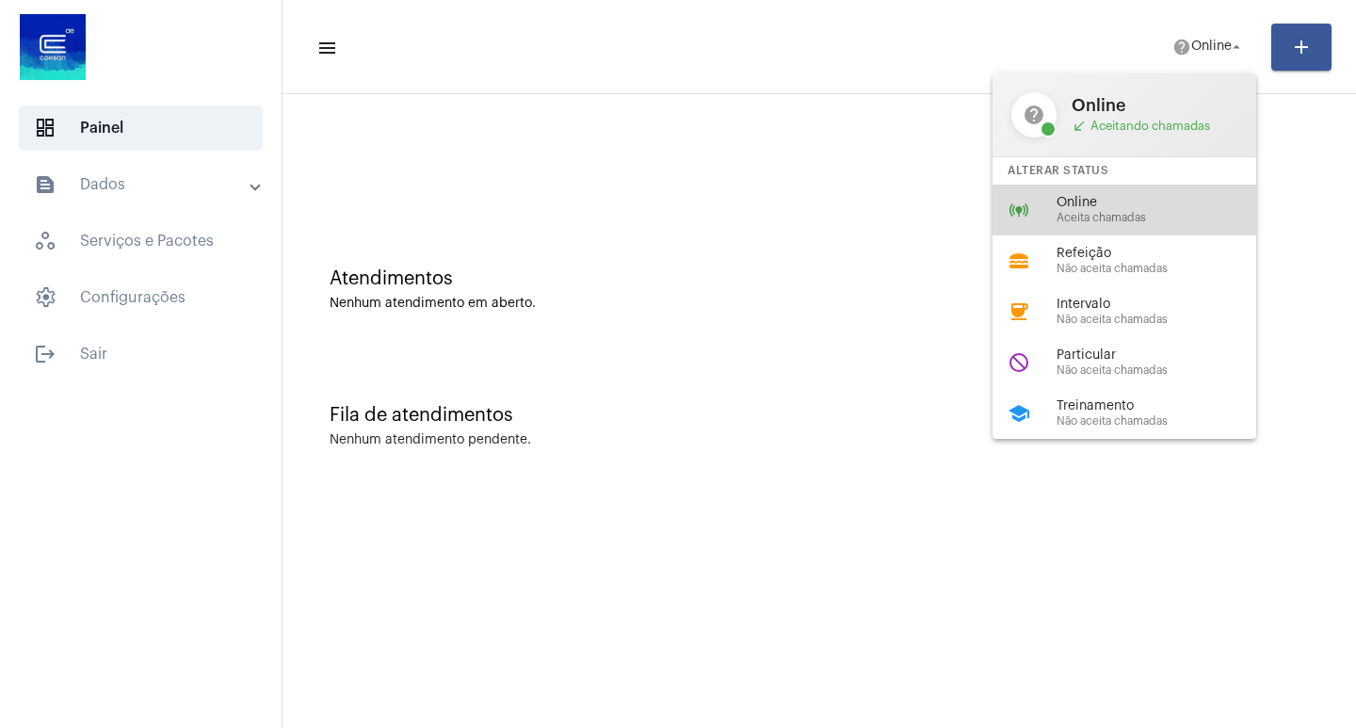
click at [1213, 187] on div "online_prediction Online Aceita chamadas" at bounding box center [1140, 210] width 294 height 51
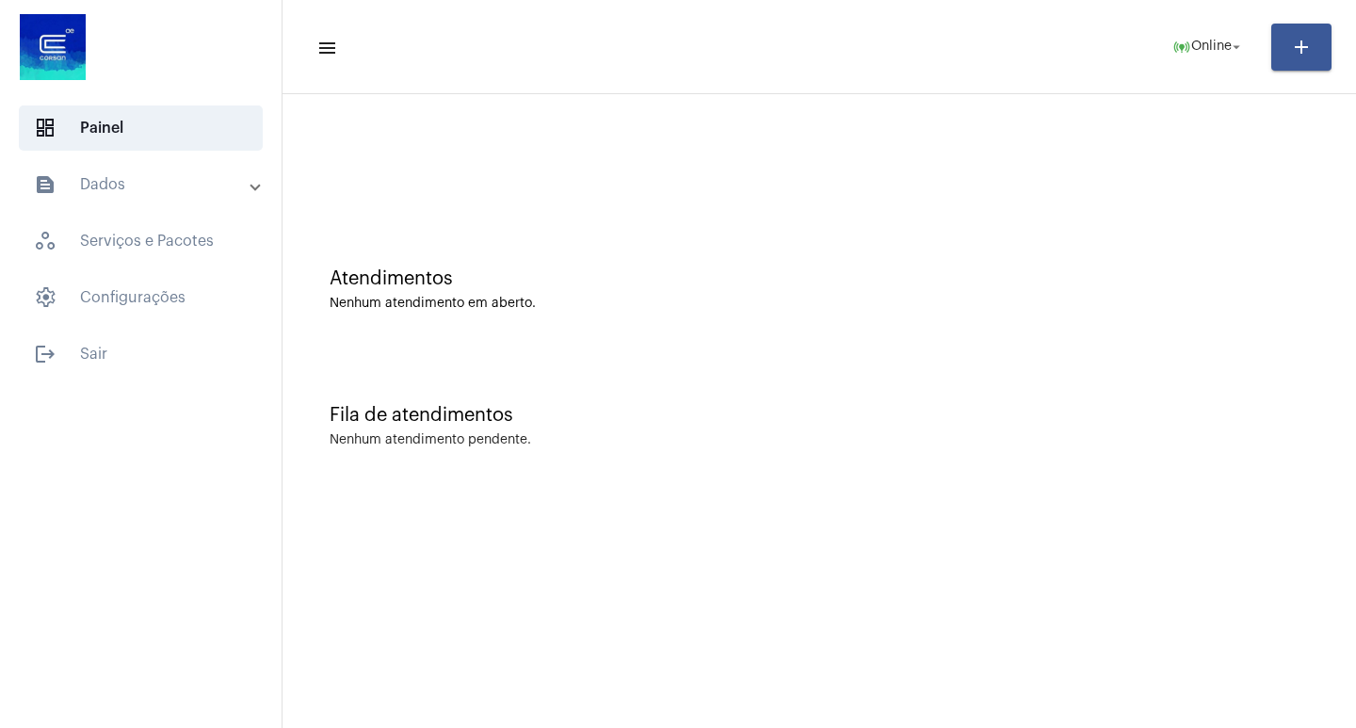
click at [161, 191] on mat-panel-title "text_snippet_outlined Dados" at bounding box center [143, 184] width 218 height 23
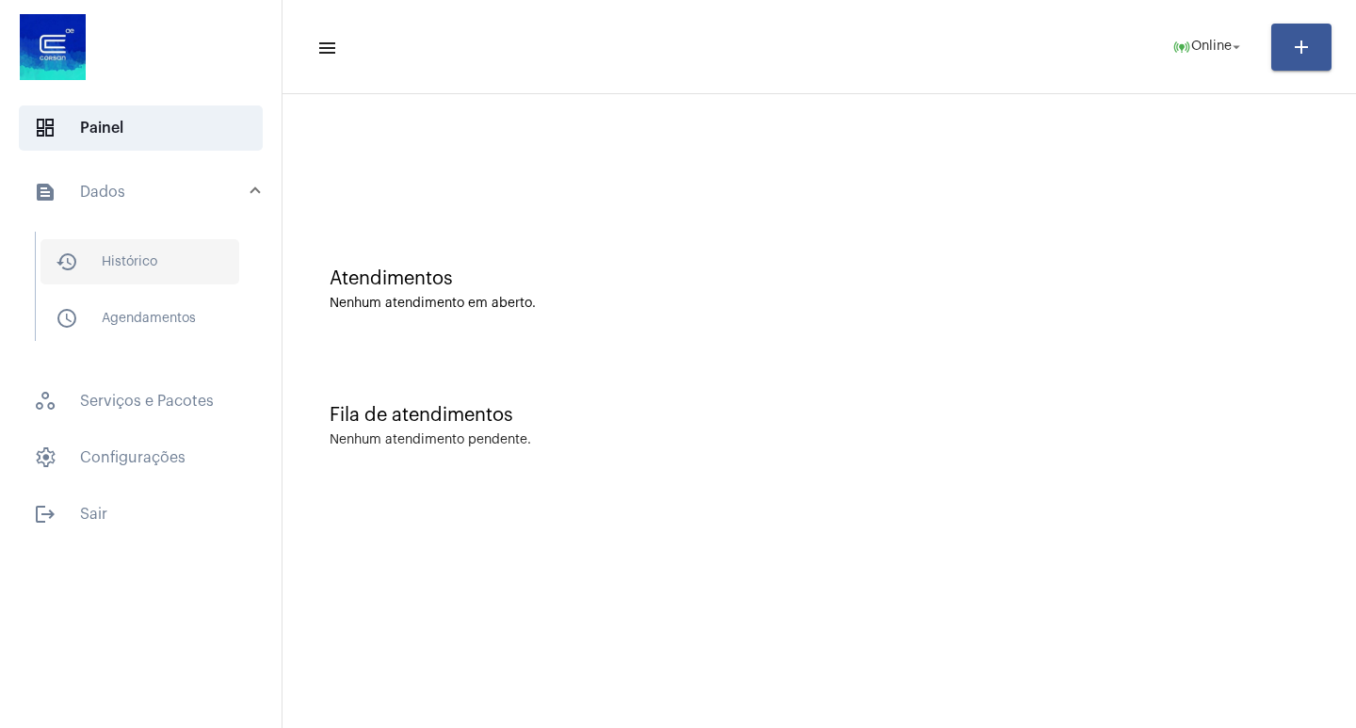
click at [131, 265] on span "history_outlined Histórico" at bounding box center [140, 261] width 199 height 45
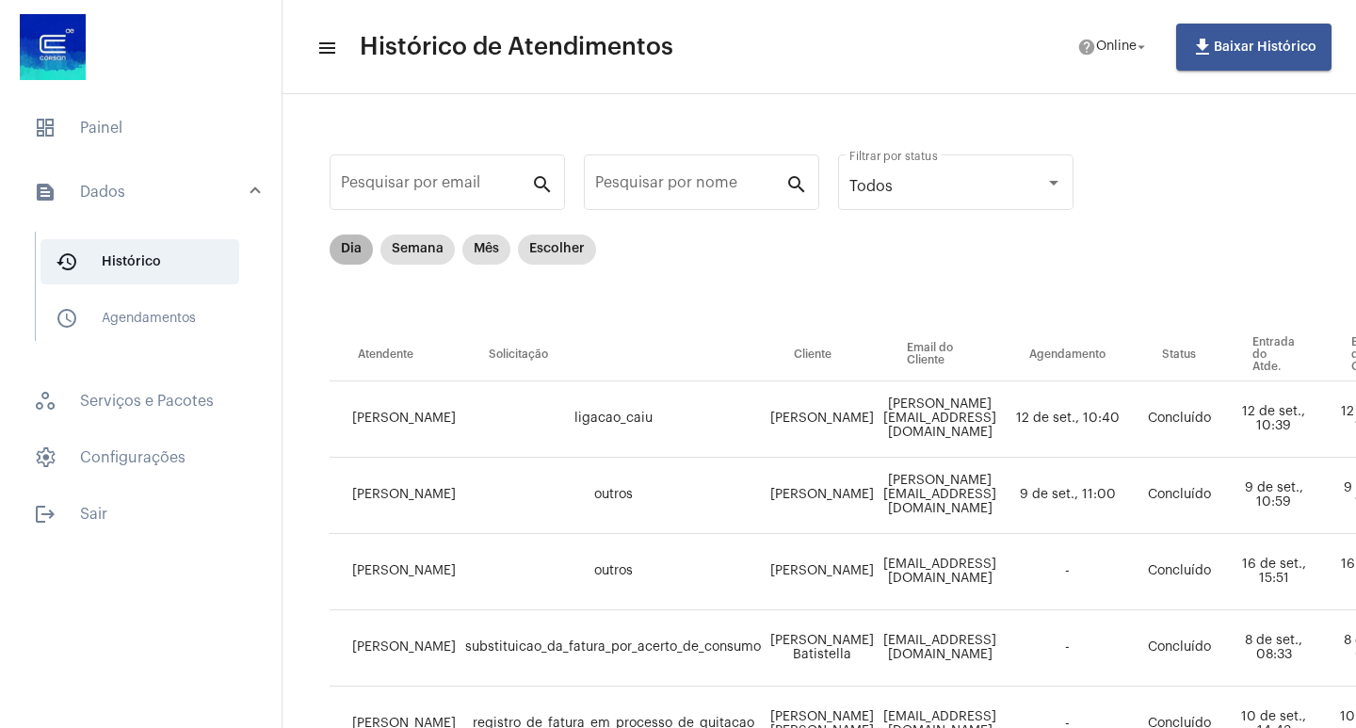
click at [342, 255] on mat-chip "Dia" at bounding box center [351, 250] width 43 height 30
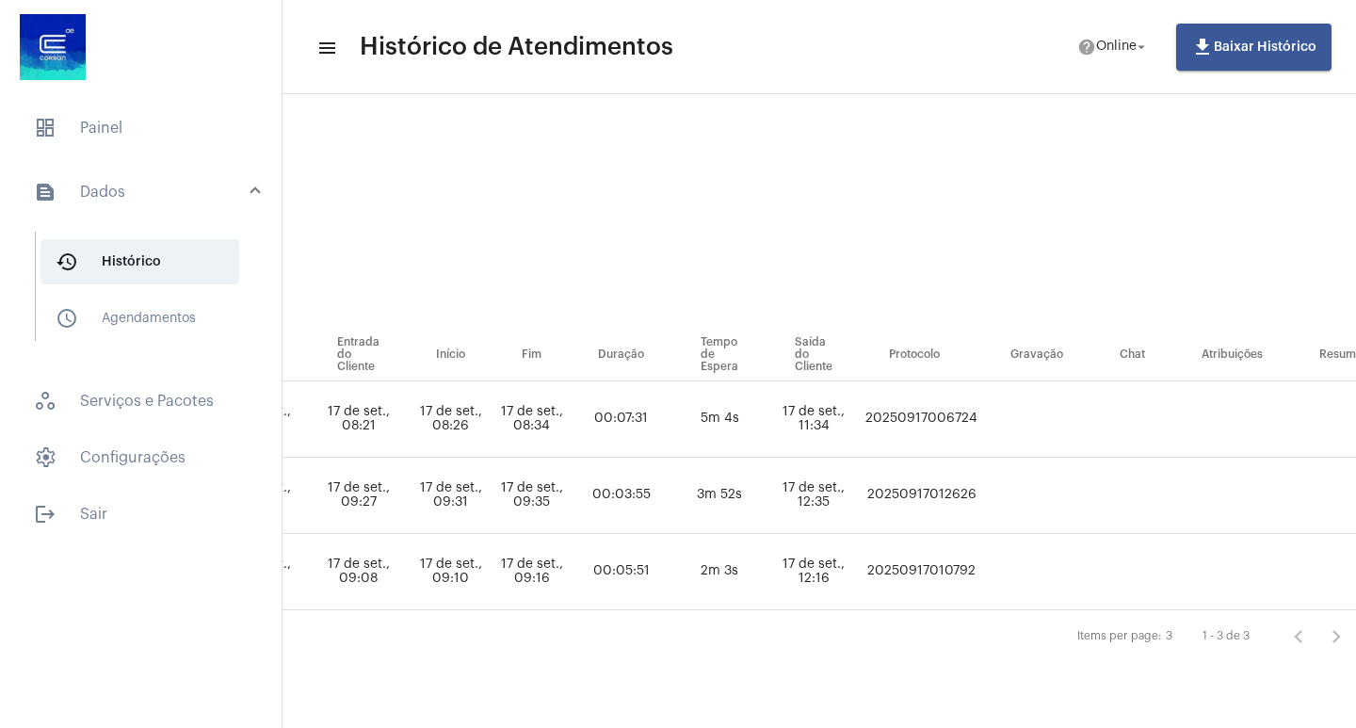
scroll to position [0, 823]
click at [117, 142] on span "dashboard Painel" at bounding box center [141, 127] width 244 height 45
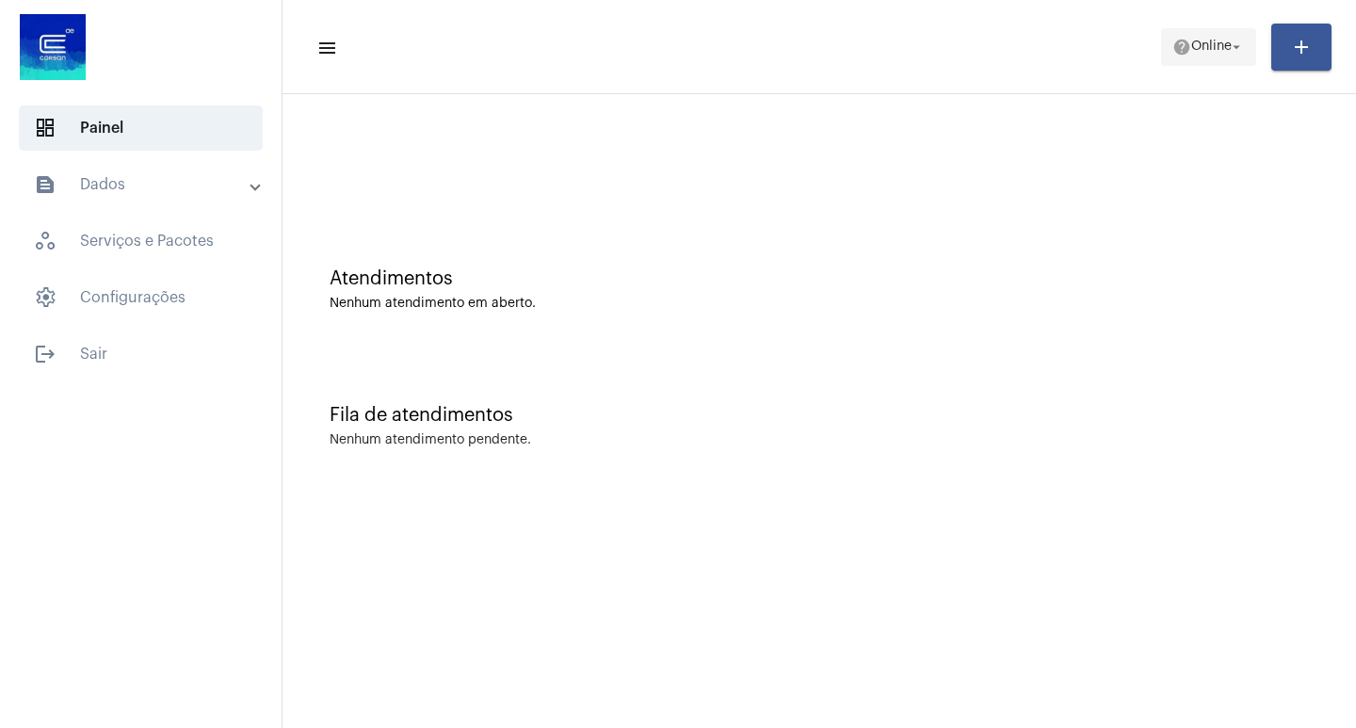
click at [1218, 49] on span "Online" at bounding box center [1212, 47] width 41 height 13
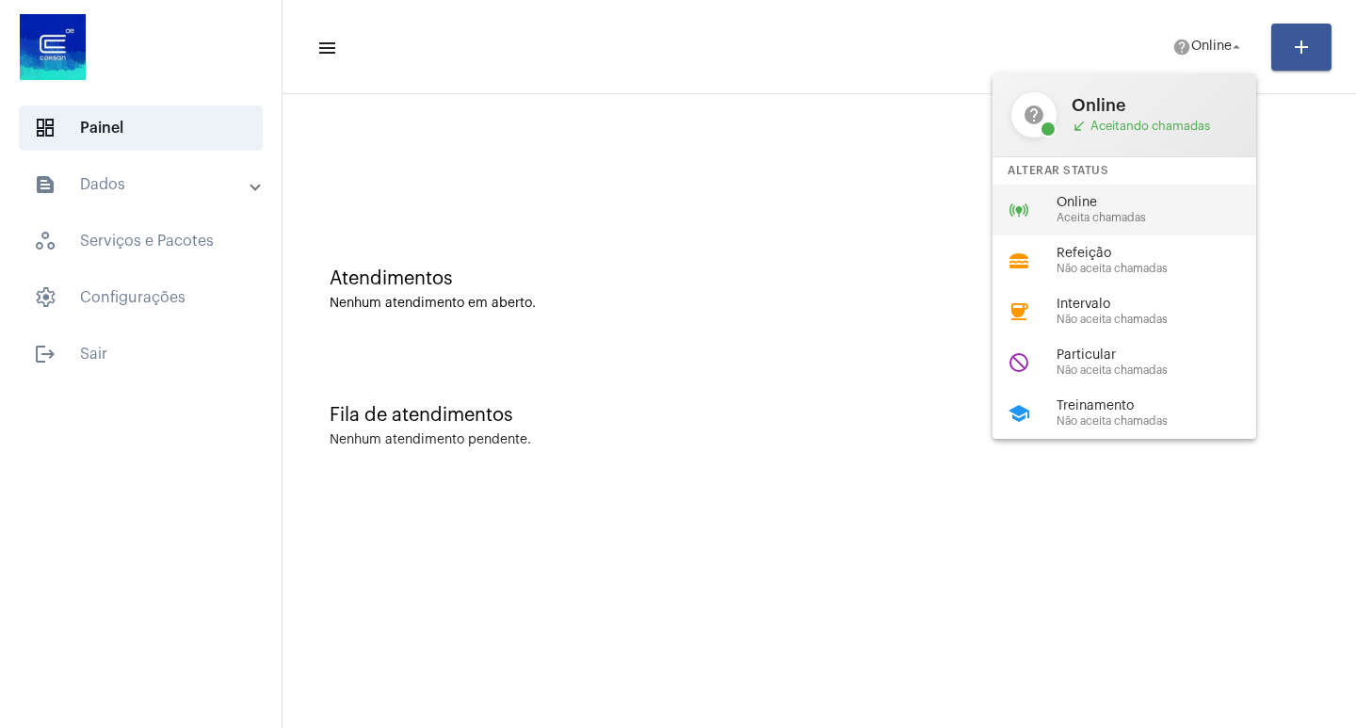
click at [1157, 192] on div "online_prediction Online Aceita chamadas" at bounding box center [1140, 210] width 294 height 51
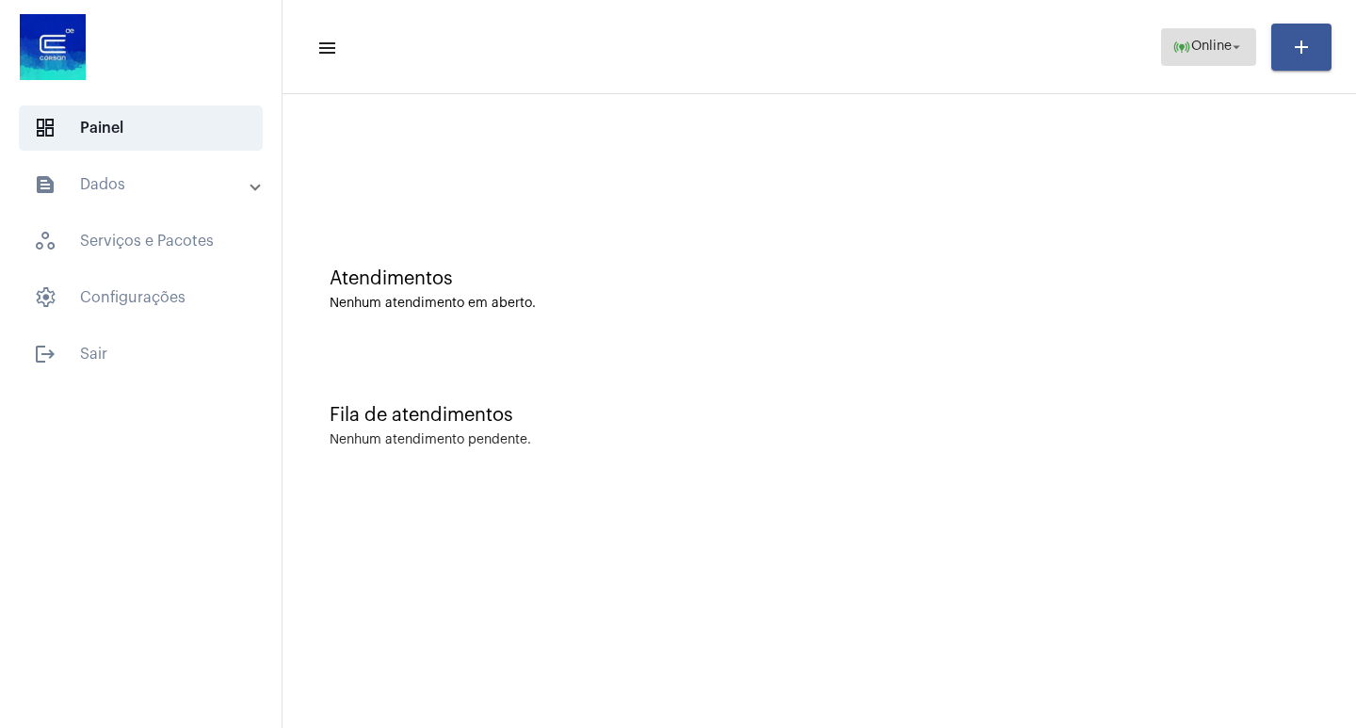
click at [1218, 64] on button "online_prediction Online arrow_drop_down" at bounding box center [1208, 47] width 95 height 38
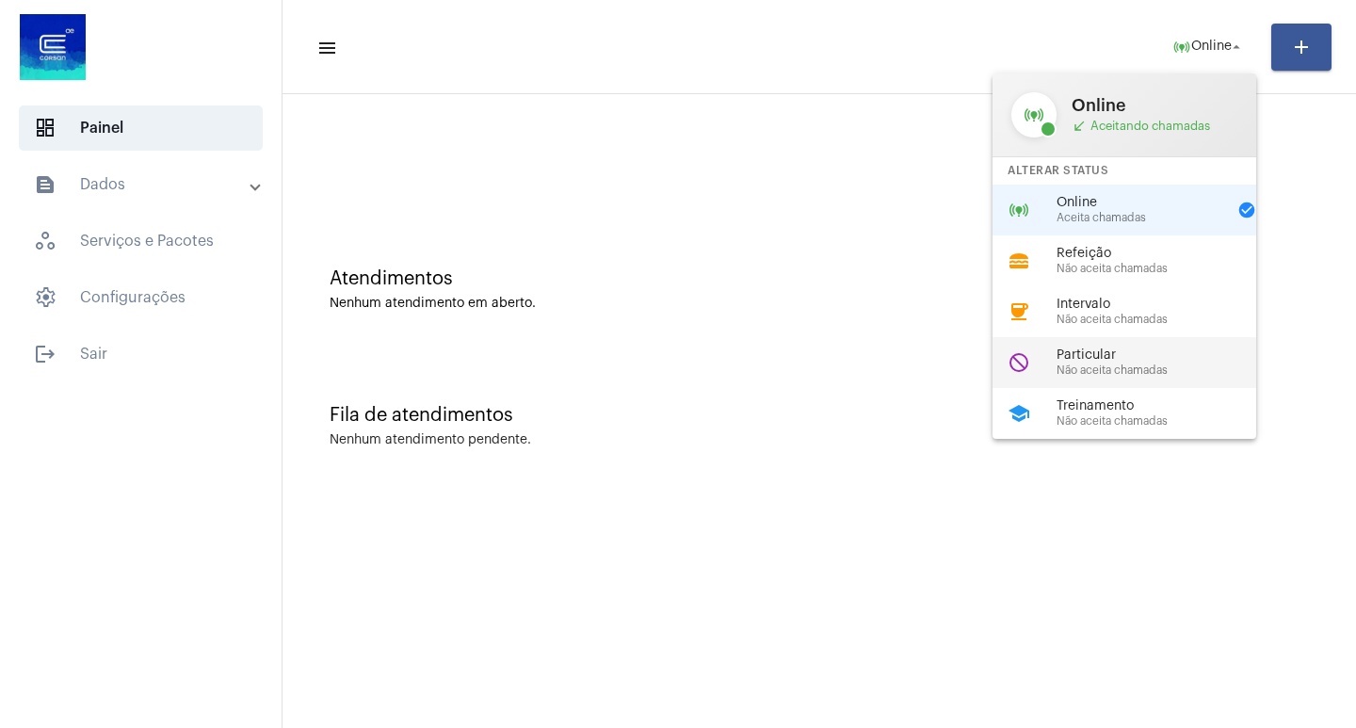
click at [1068, 361] on span "Particular" at bounding box center [1164, 356] width 215 height 14
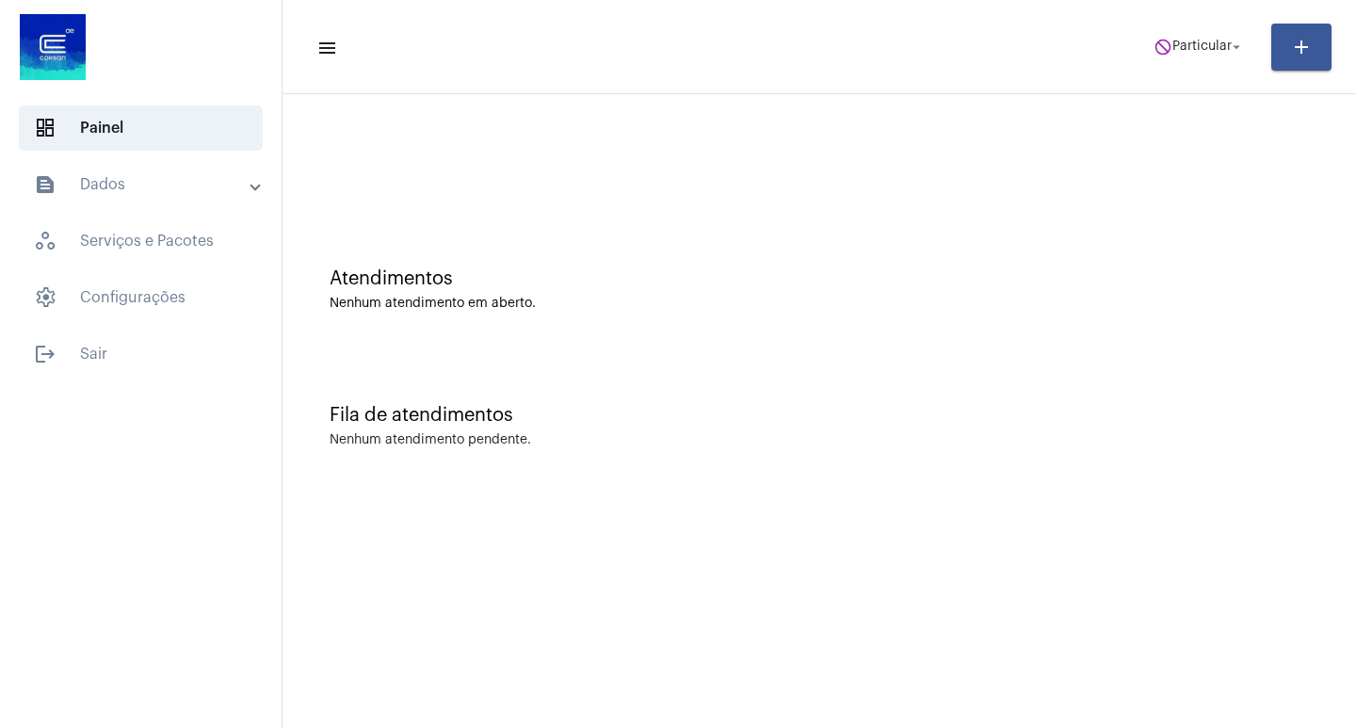
click at [1187, 76] on mat-toolbar-row "menu do_not_disturb Particular arrow_drop_down add" at bounding box center [820, 47] width 1074 height 60
click at [1165, 46] on mat-icon "do_not_disturb" at bounding box center [1163, 47] width 19 height 19
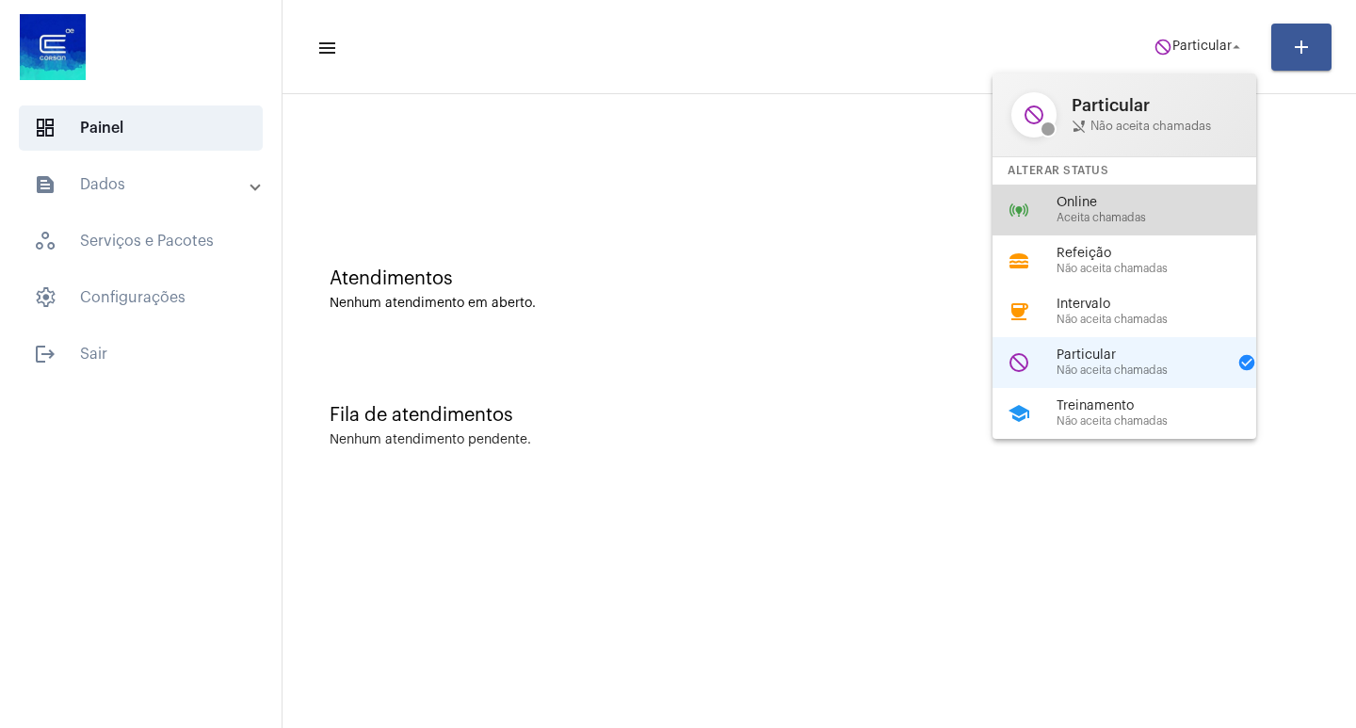
click at [1101, 203] on span "Online" at bounding box center [1164, 203] width 215 height 14
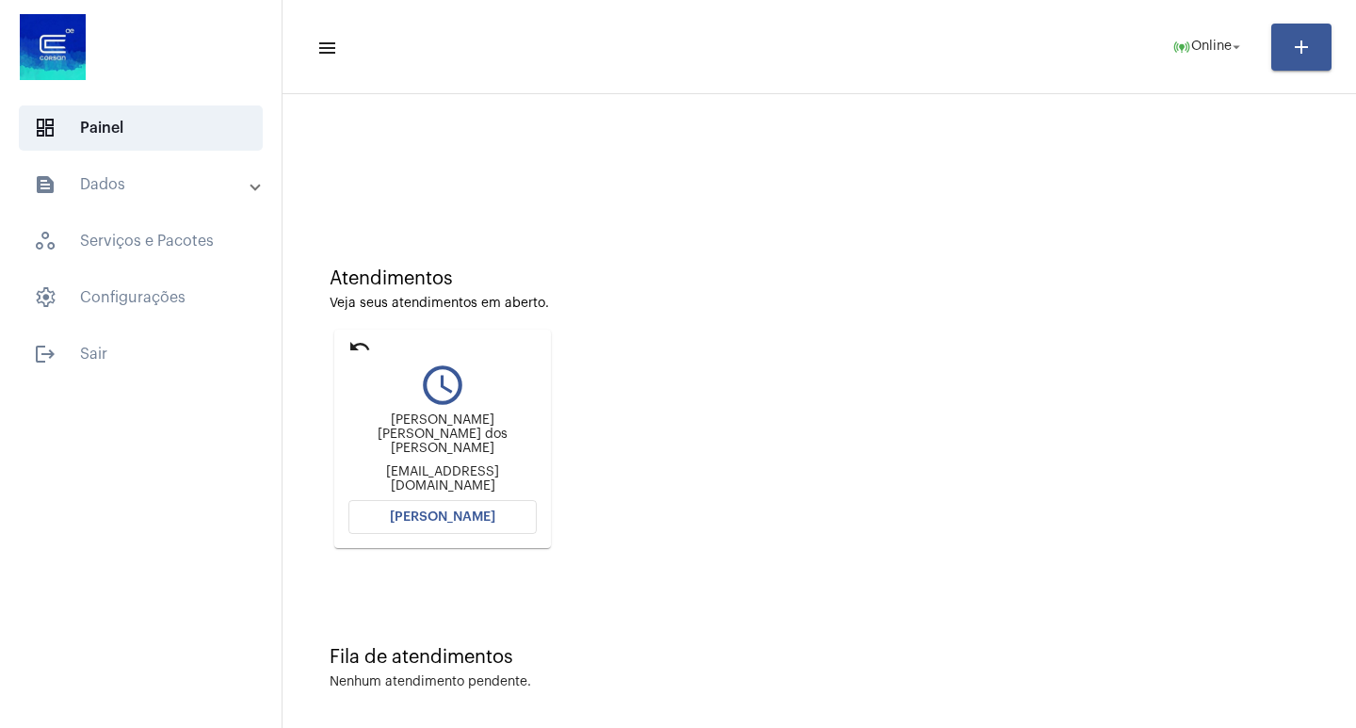
click at [371, 519] on button "[PERSON_NAME]" at bounding box center [443, 517] width 188 height 34
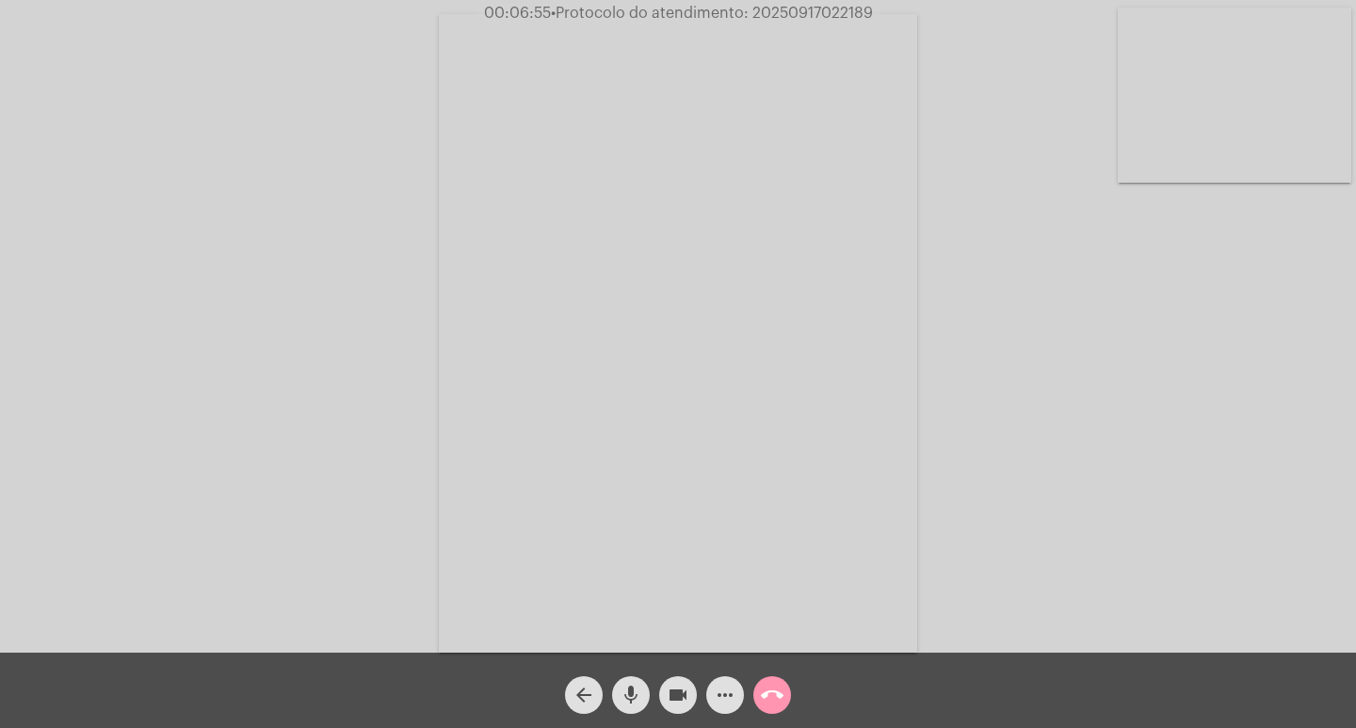
click at [786, 13] on span "• Protocolo do atendimento: 20250917022189" at bounding box center [712, 13] width 322 height 15
copy span "20250917022189"
click at [722, 689] on mat-icon "more_horiz" at bounding box center [725, 695] width 23 height 23
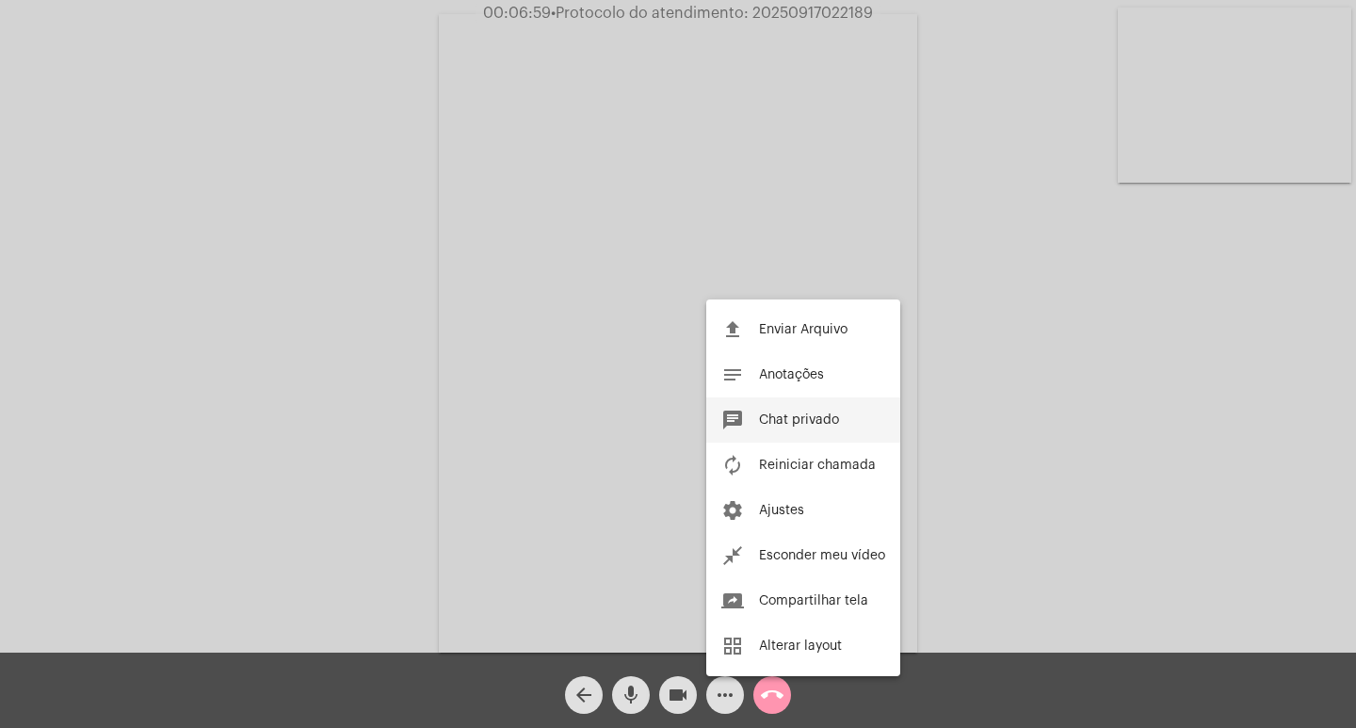
click at [795, 415] on span "Chat privado" at bounding box center [799, 420] width 80 height 13
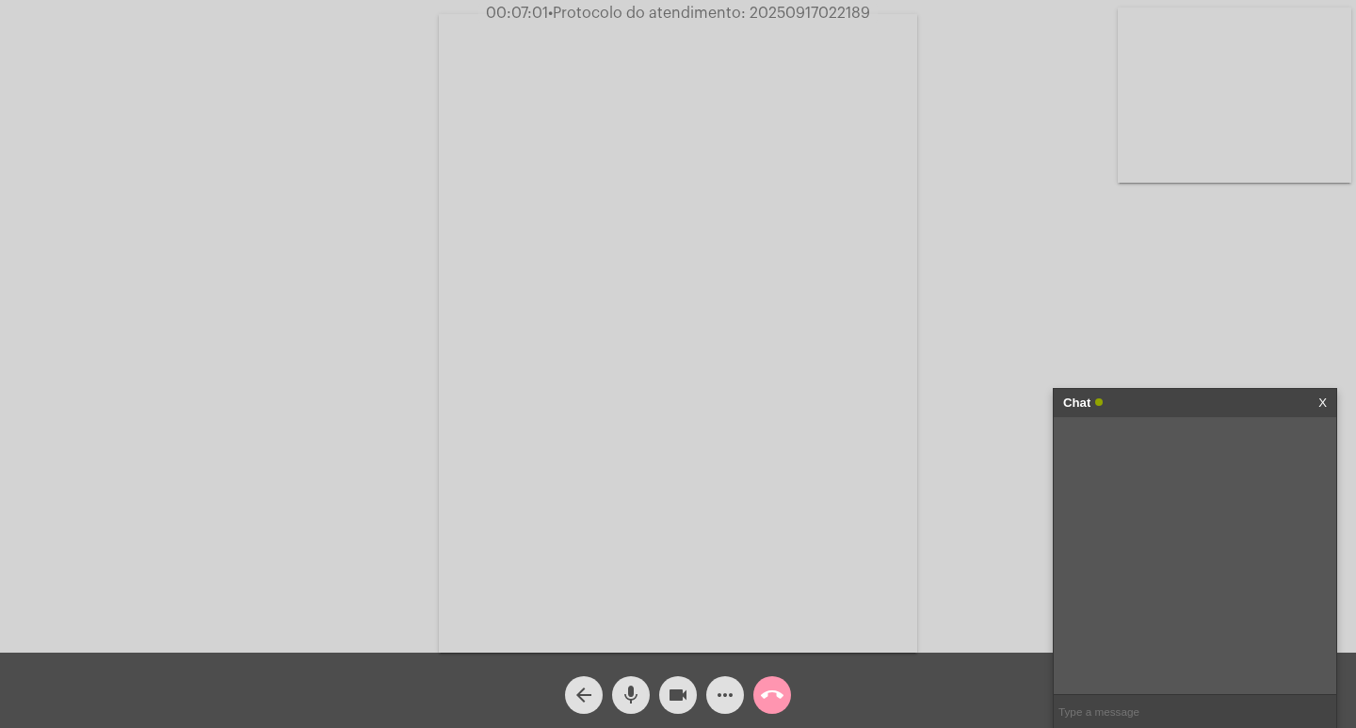
click at [1095, 722] on input "text" at bounding box center [1195, 711] width 283 height 33
paste input "20250917022189"
type input "20250917022189"
click at [1151, 403] on div "Chat" at bounding box center [1175, 403] width 224 height 28
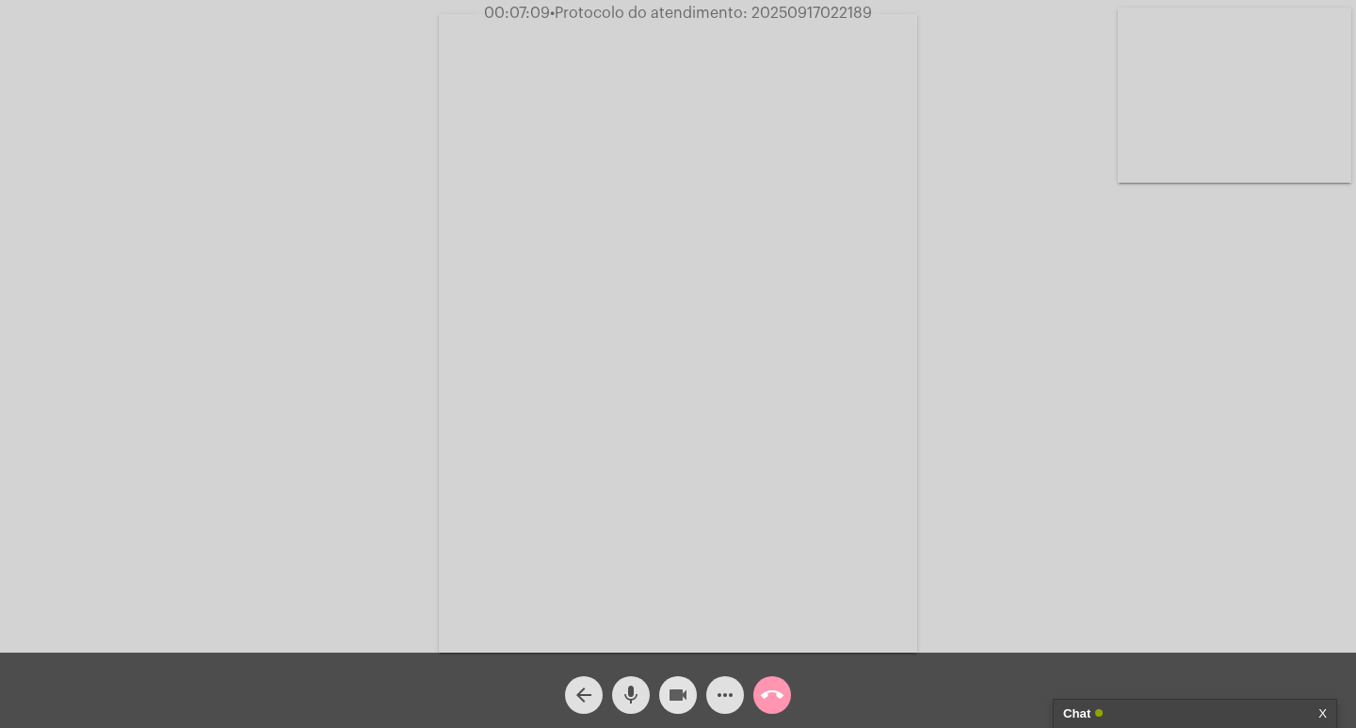
click at [669, 704] on mat-icon "videocam" at bounding box center [678, 695] width 23 height 23
click at [624, 688] on mat-icon "mic" at bounding box center [631, 695] width 23 height 23
click at [782, 694] on mat-icon "call_end" at bounding box center [772, 695] width 23 height 23
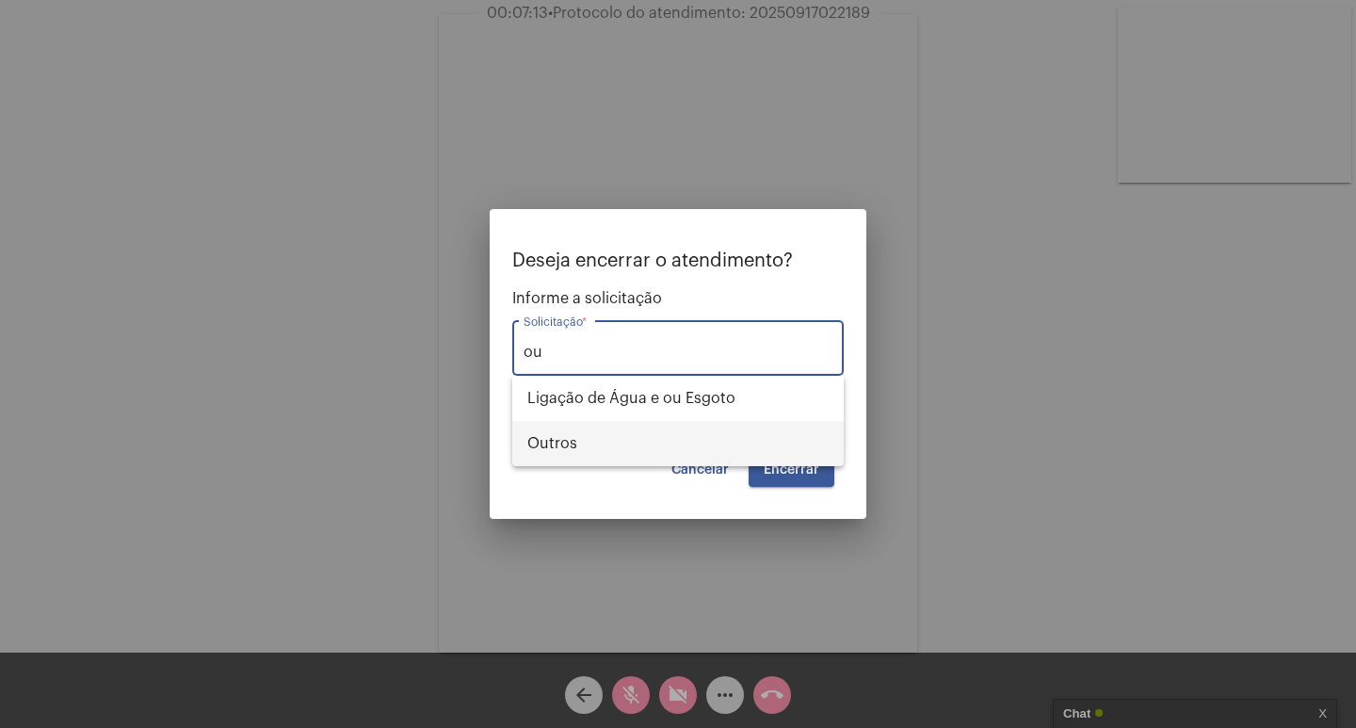
click at [687, 437] on span "Outros" at bounding box center [677, 443] width 301 height 45
type input "Outros"
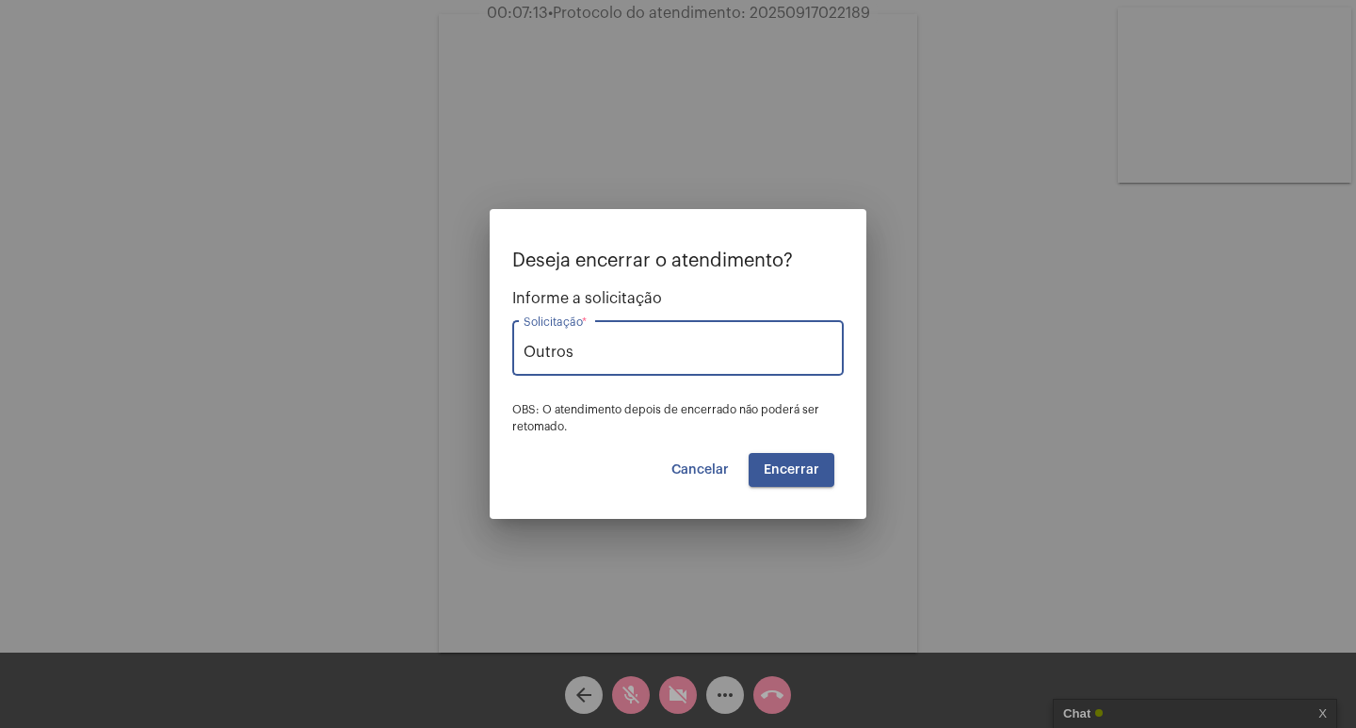
click at [764, 462] on button "Encerrar" at bounding box center [792, 470] width 86 height 34
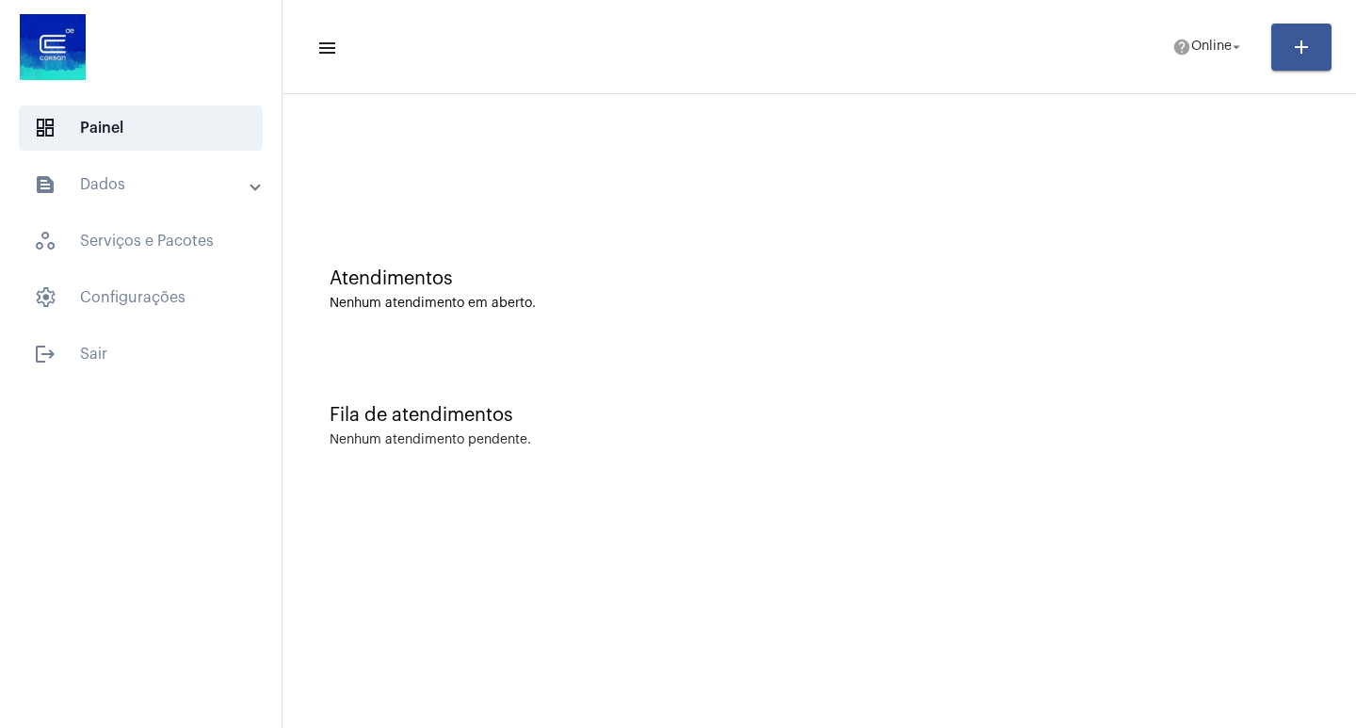
click at [1190, 72] on mat-toolbar-row "menu help Online arrow_drop_down add" at bounding box center [820, 47] width 1074 height 60
click at [1190, 59] on span "help Online arrow_drop_down" at bounding box center [1209, 46] width 73 height 34
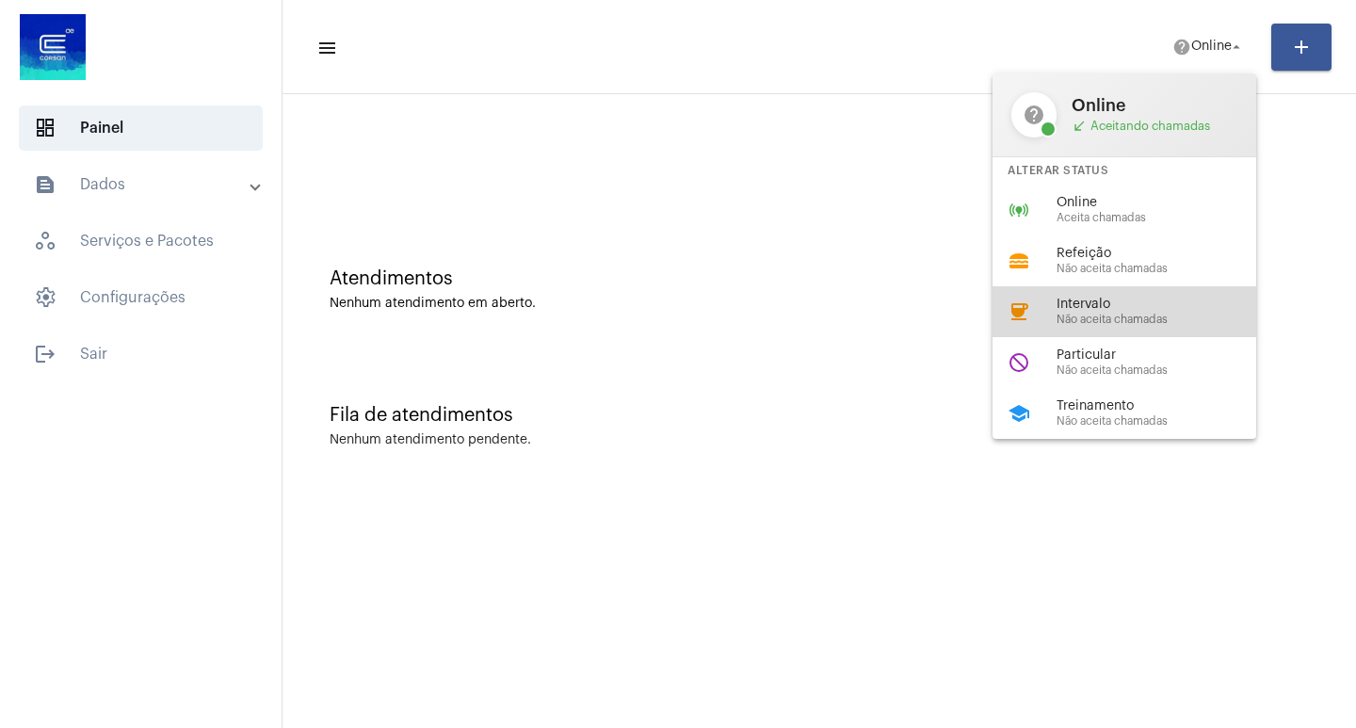
click at [1047, 294] on div "coffee Intervalo Não aceita chamadas" at bounding box center [1140, 311] width 294 height 51
